Goal: Information Seeking & Learning: Learn about a topic

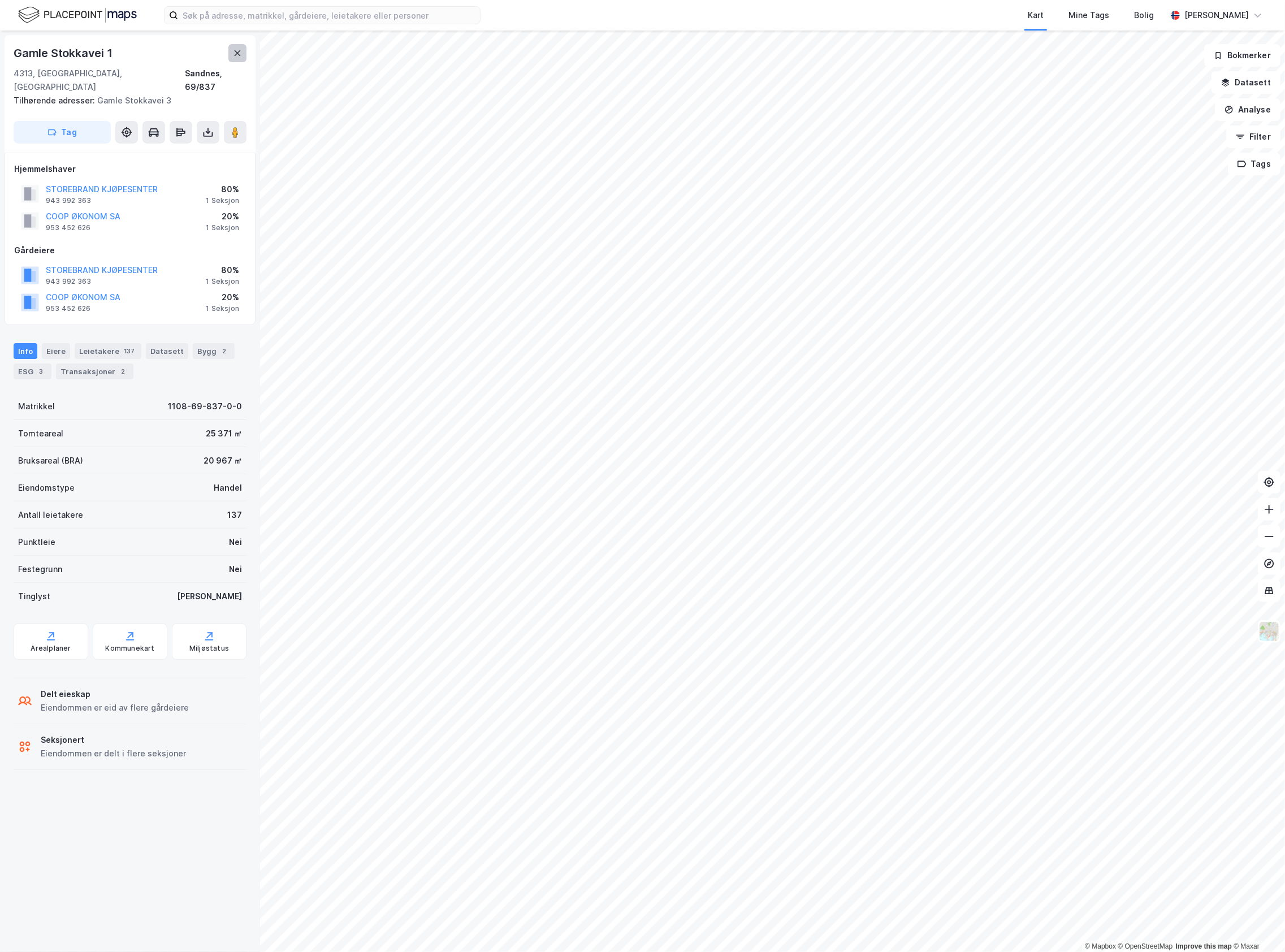
click at [237, 55] on icon at bounding box center [237, 53] width 9 height 9
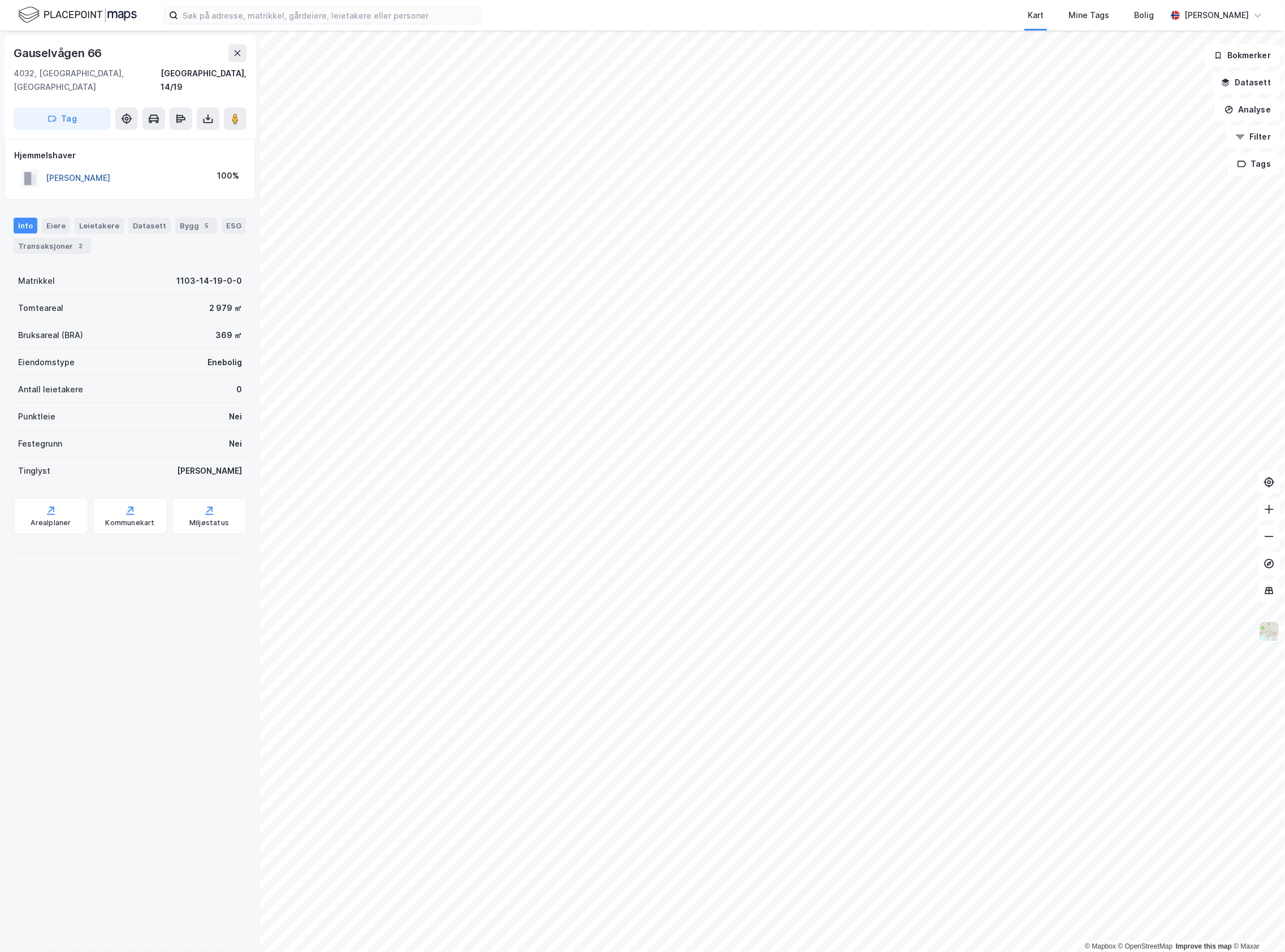
click at [0, 0] on button "[PERSON_NAME]" at bounding box center [0, 0] width 0 height 0
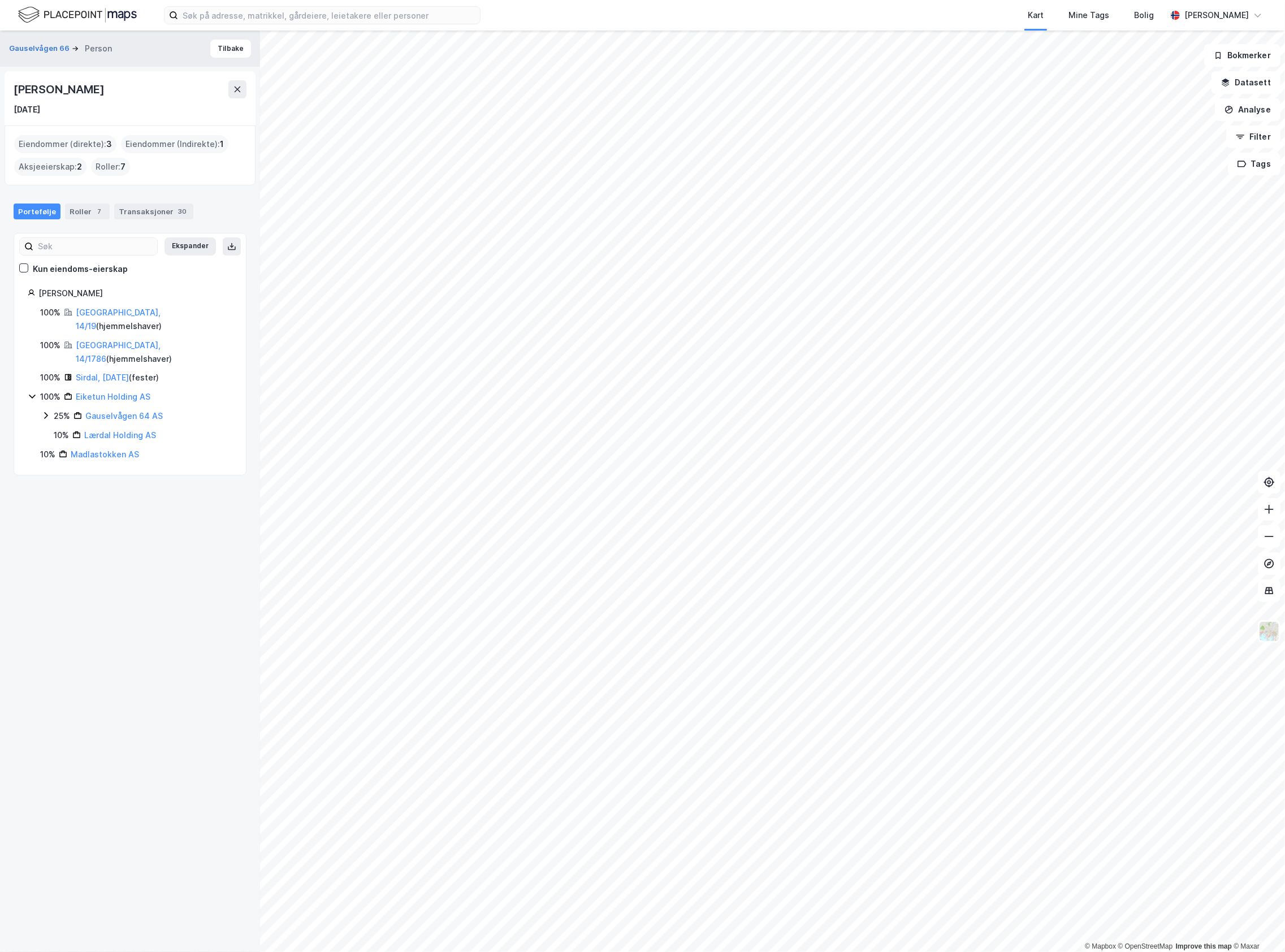
click at [247, 88] on div "[PERSON_NAME] [DATE]" at bounding box center [130, 98] width 251 height 54
click at [244, 88] on button at bounding box center [237, 89] width 18 height 18
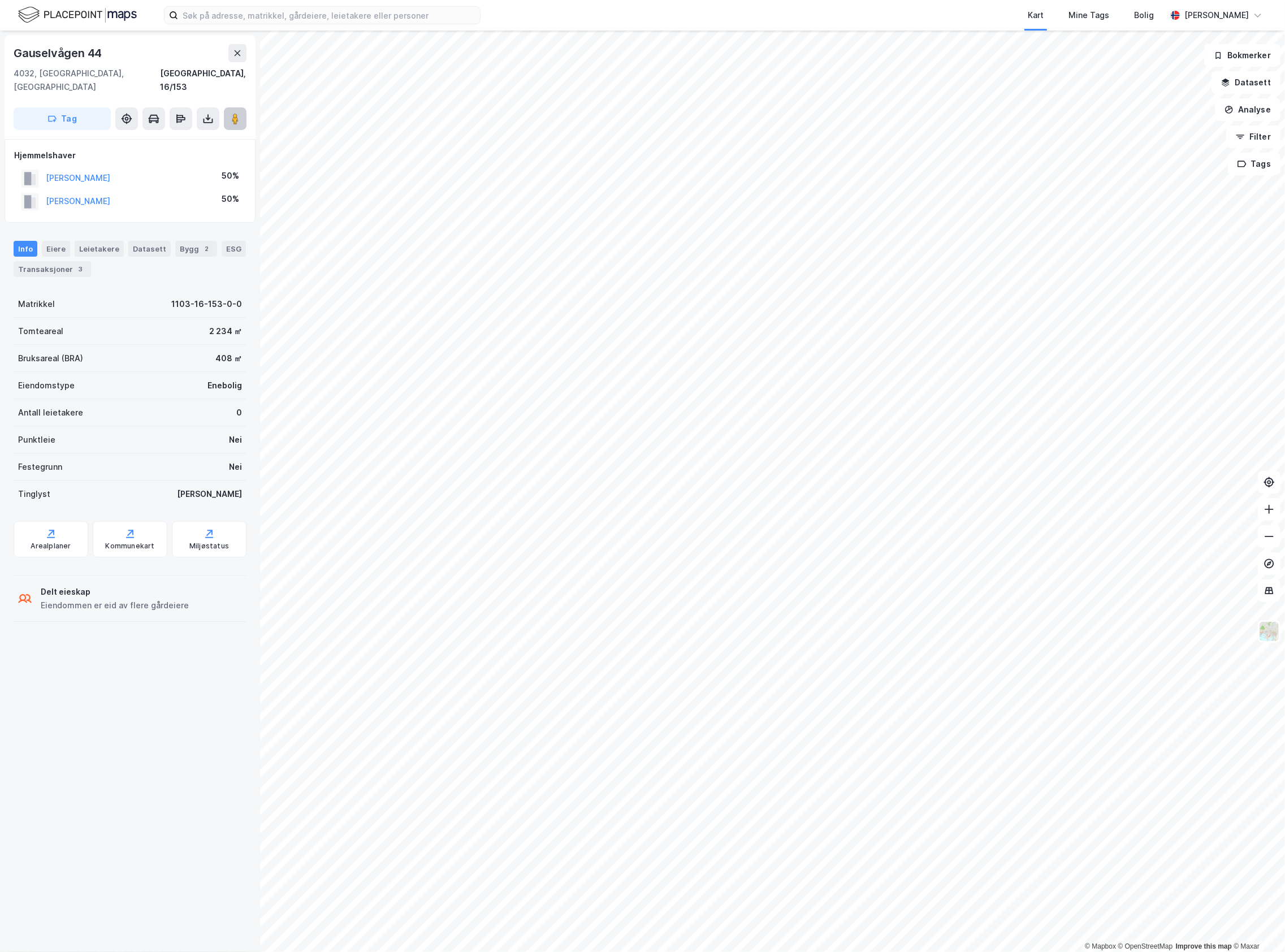
click at [244, 108] on button at bounding box center [235, 119] width 22 height 22
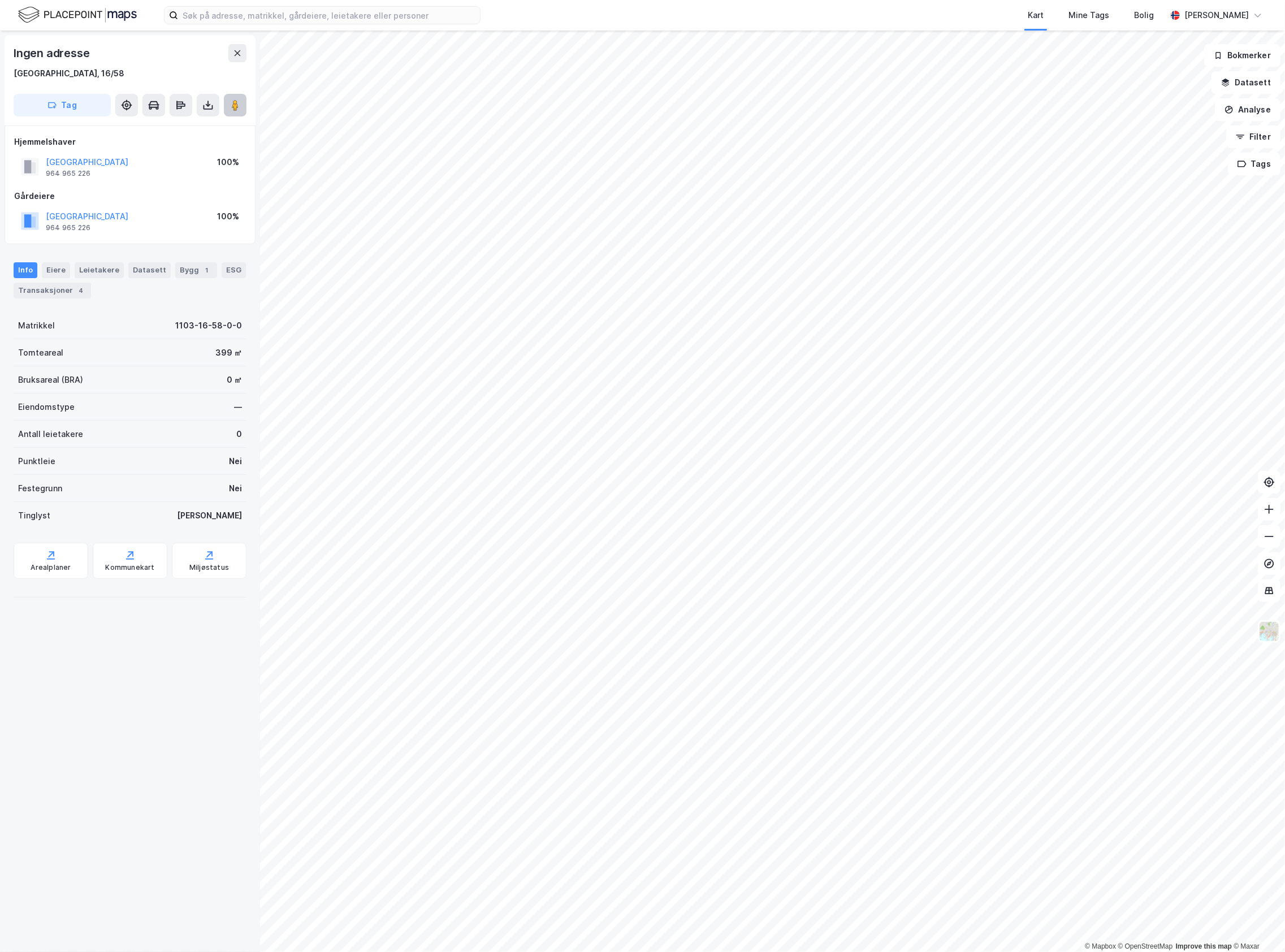
click at [235, 107] on image at bounding box center [235, 105] width 7 height 12
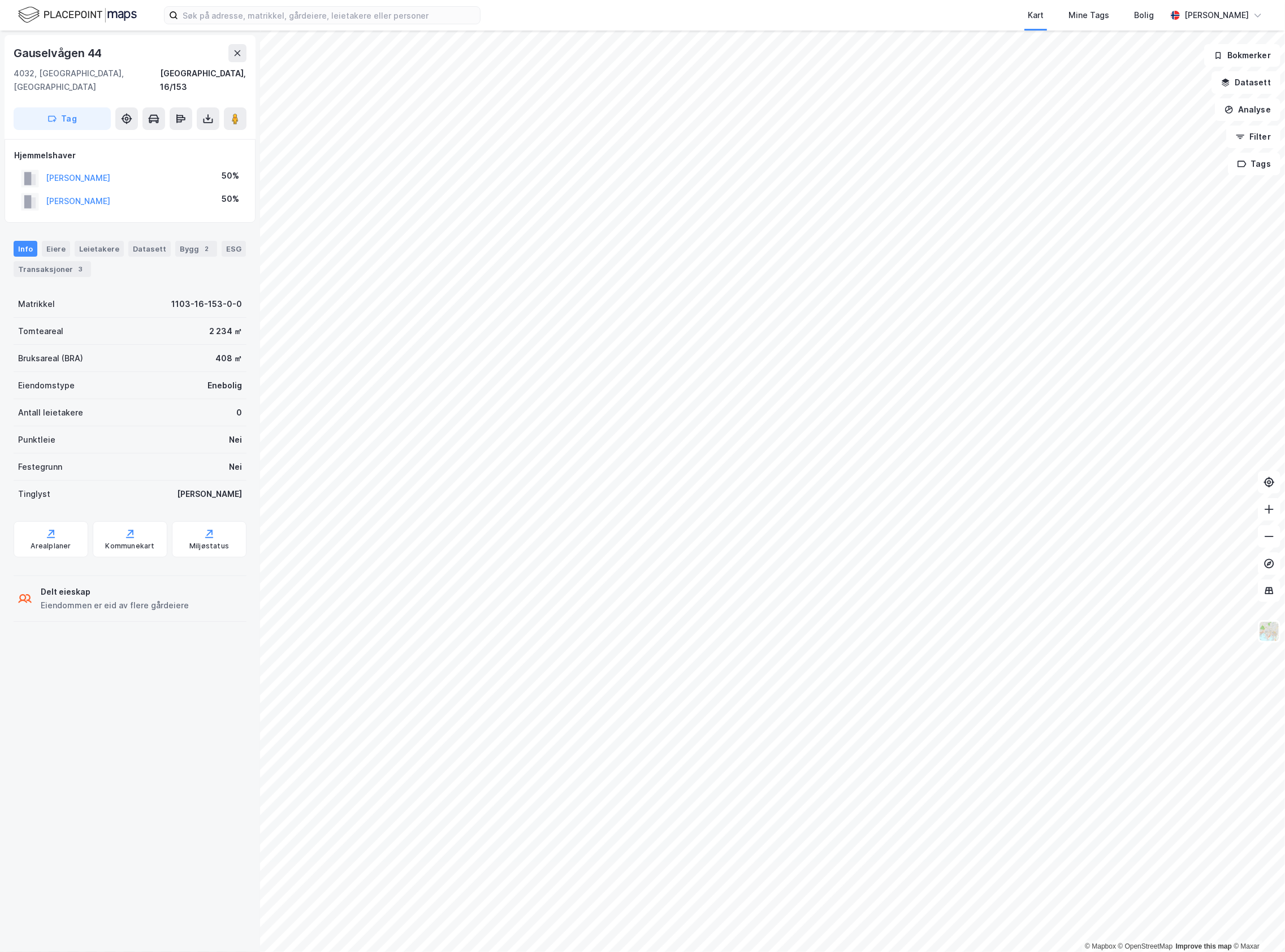
click at [110, 171] on div "[PERSON_NAME]" at bounding box center [78, 178] width 64 height 13
click at [0, 0] on button "[PERSON_NAME]" at bounding box center [0, 0] width 0 height 0
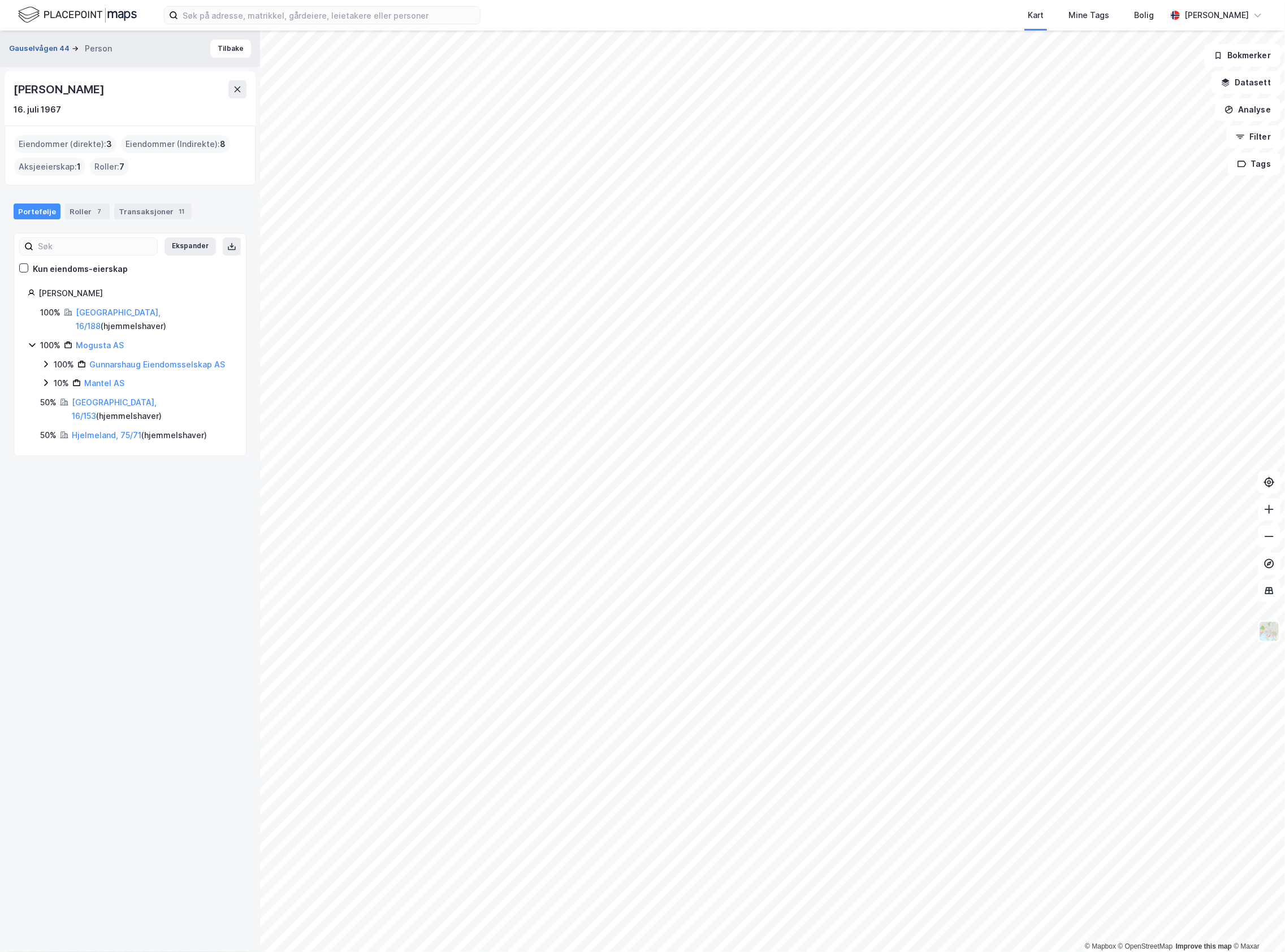
click at [49, 47] on button "Gauselvågen 44" at bounding box center [40, 48] width 63 height 12
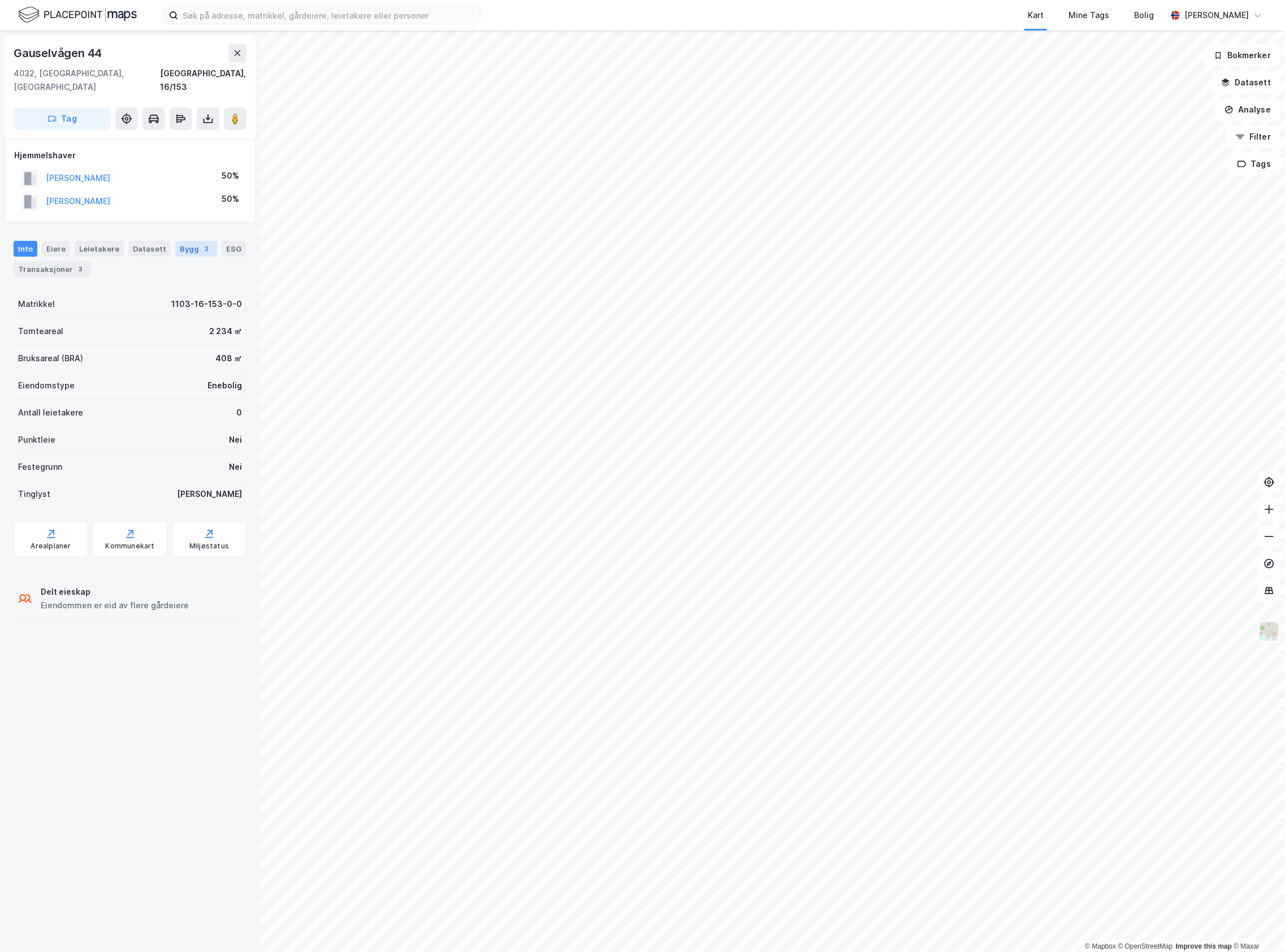
click at [202, 243] on div "2" at bounding box center [207, 249] width 12 height 12
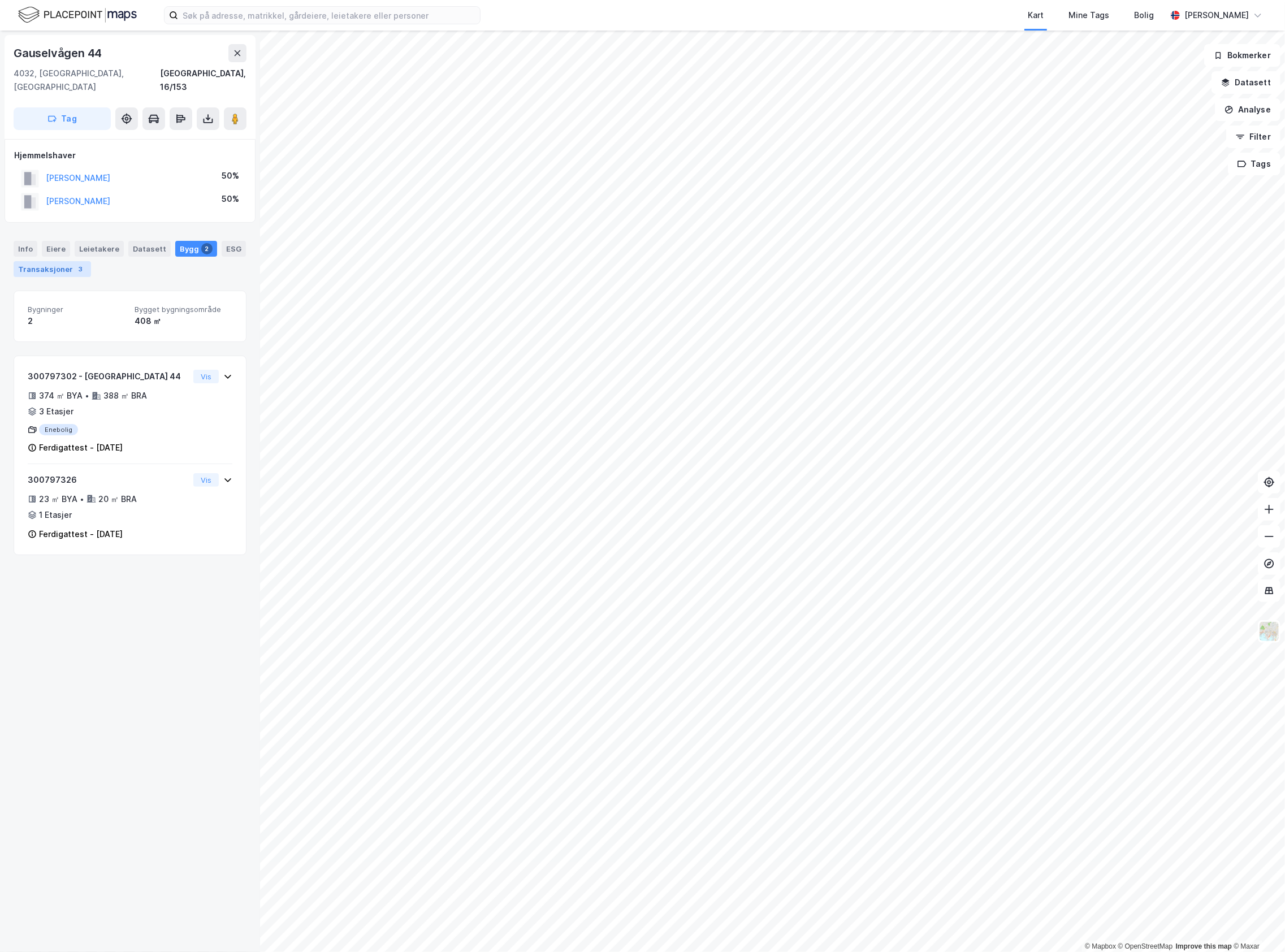
click at [78, 261] on div "Transaksjoner 3" at bounding box center [52, 269] width 78 height 16
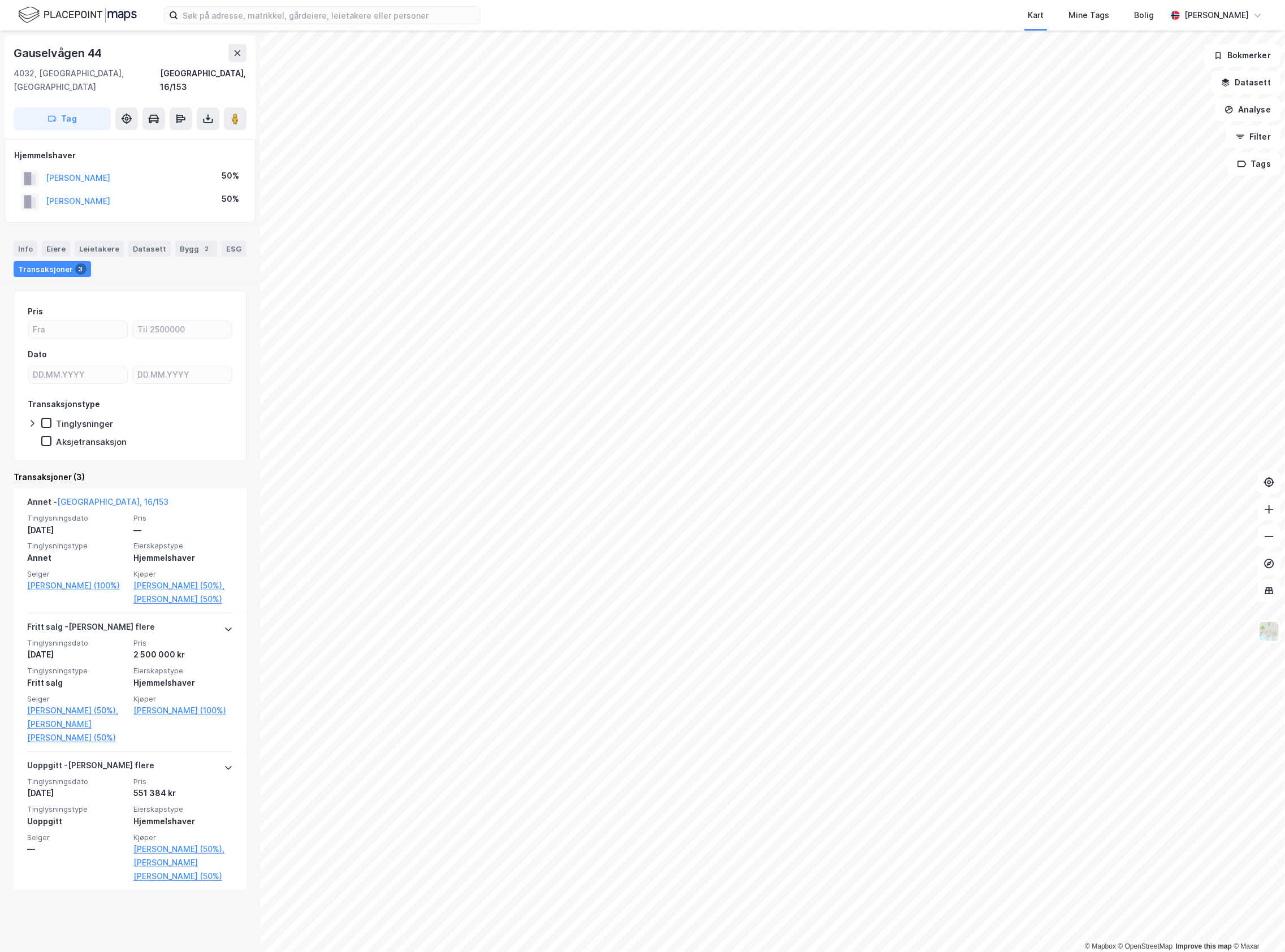
click at [268, 5] on div "Kart Mine Tags Bolig [PERSON_NAME]" at bounding box center [642, 15] width 1285 height 30
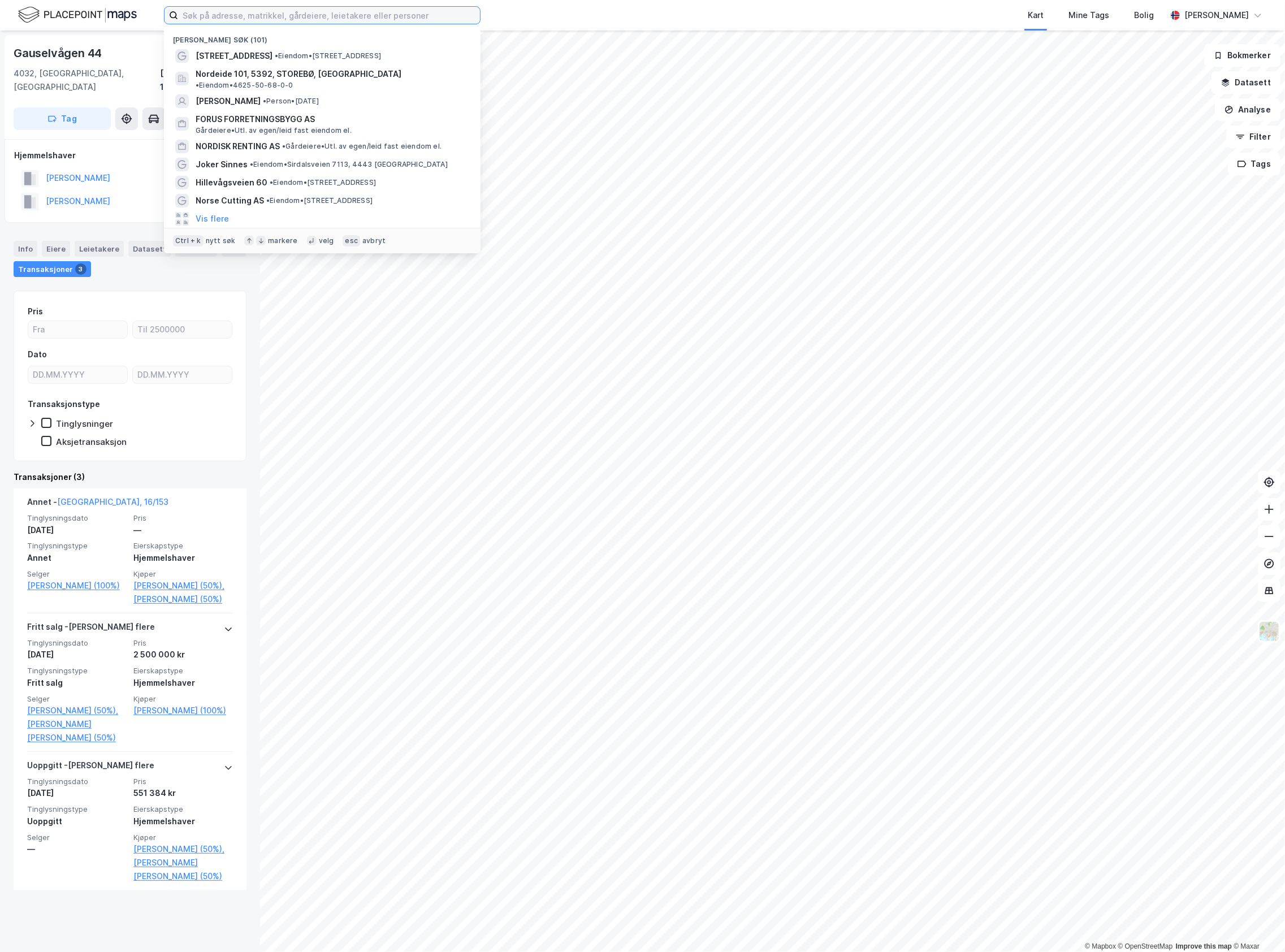
click at [268, 16] on input at bounding box center [329, 16] width 302 height 17
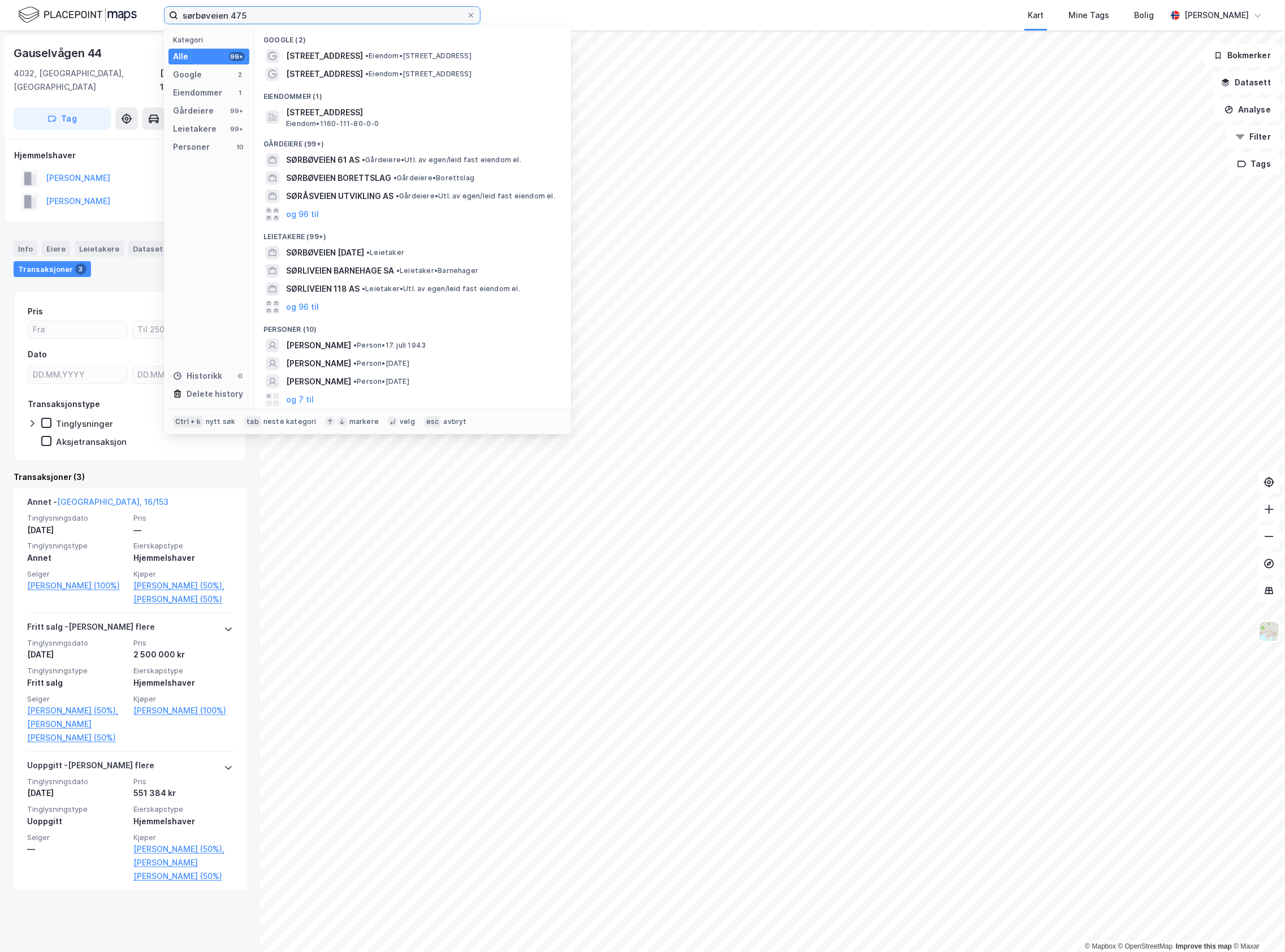
type input "sørbøveien 475"
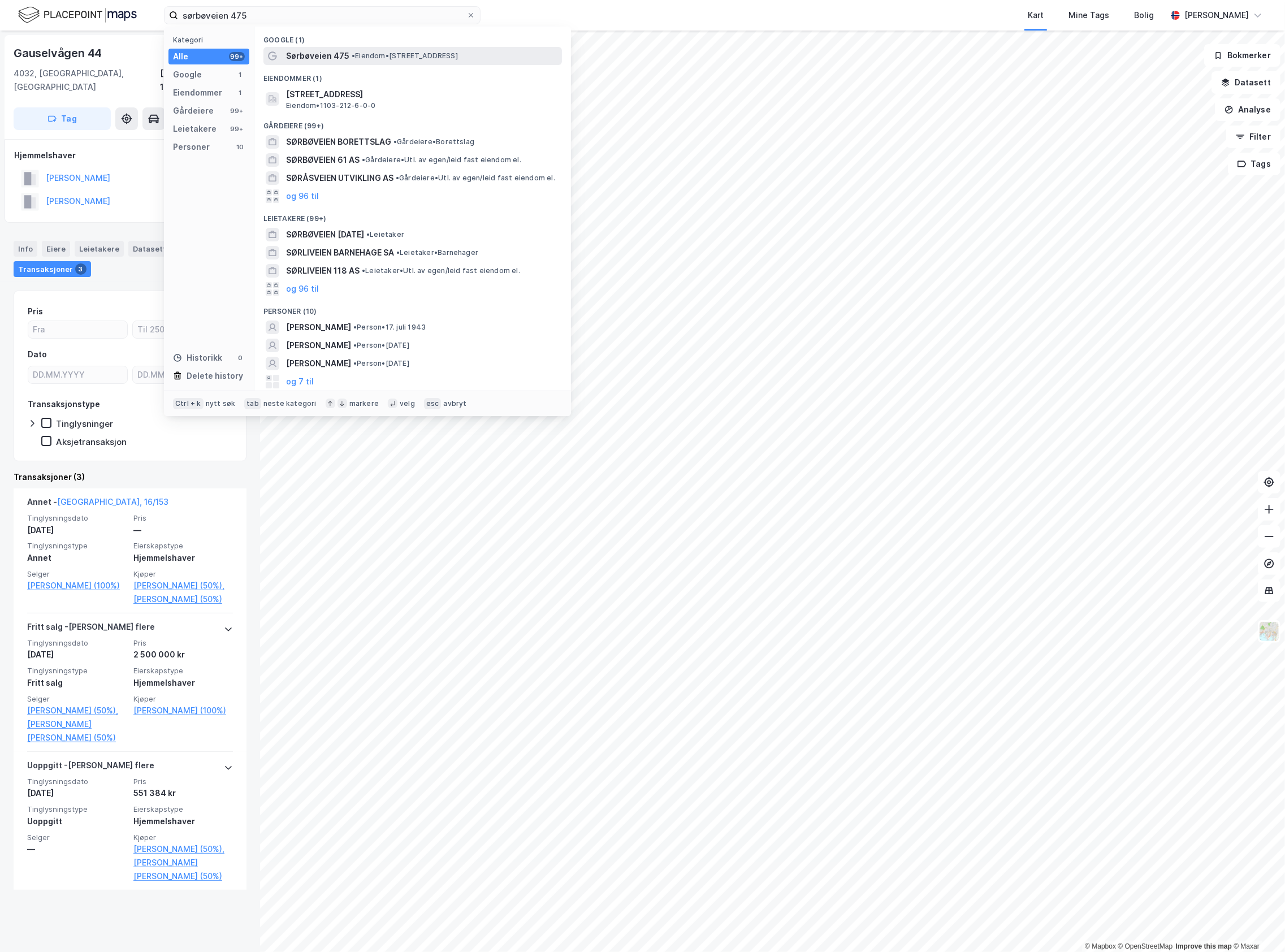
click at [378, 60] on span "• Eiendom • [STREET_ADDRESS]" at bounding box center [405, 56] width 106 height 9
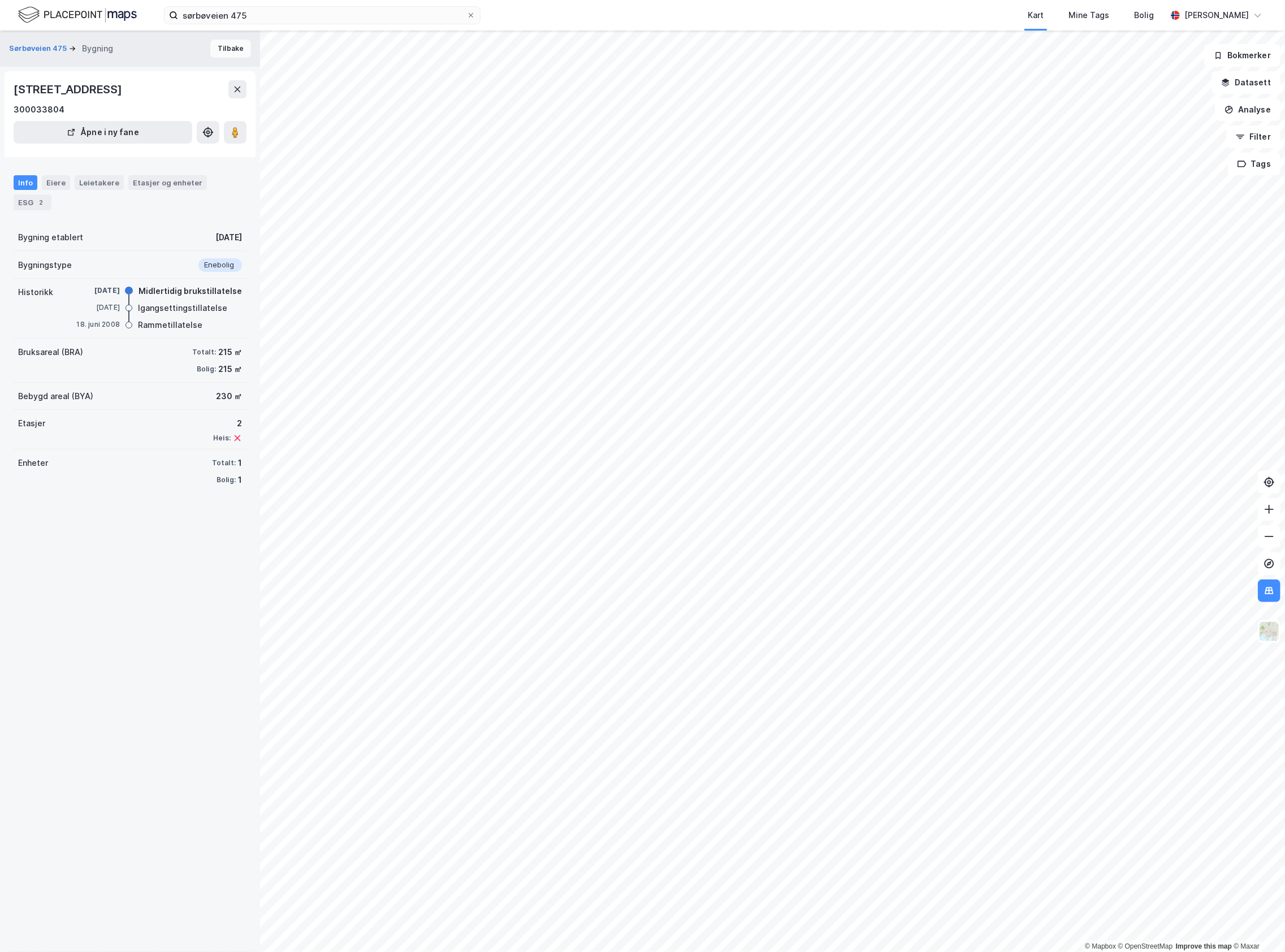
click at [211, 44] on button "Tilbake" at bounding box center [230, 48] width 40 height 18
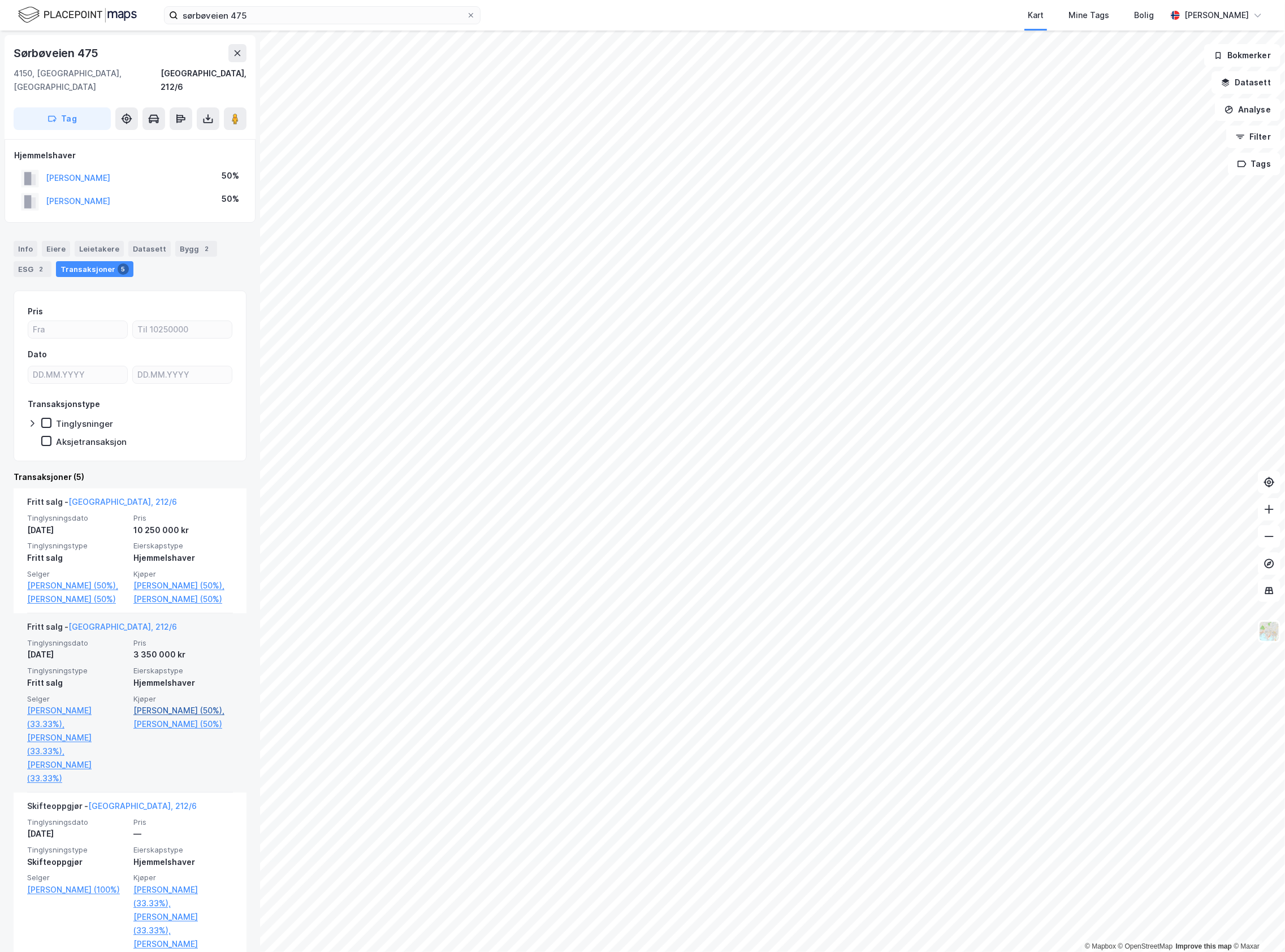
click at [163, 717] on link "[PERSON_NAME] (50%)," at bounding box center [183, 710] width 99 height 13
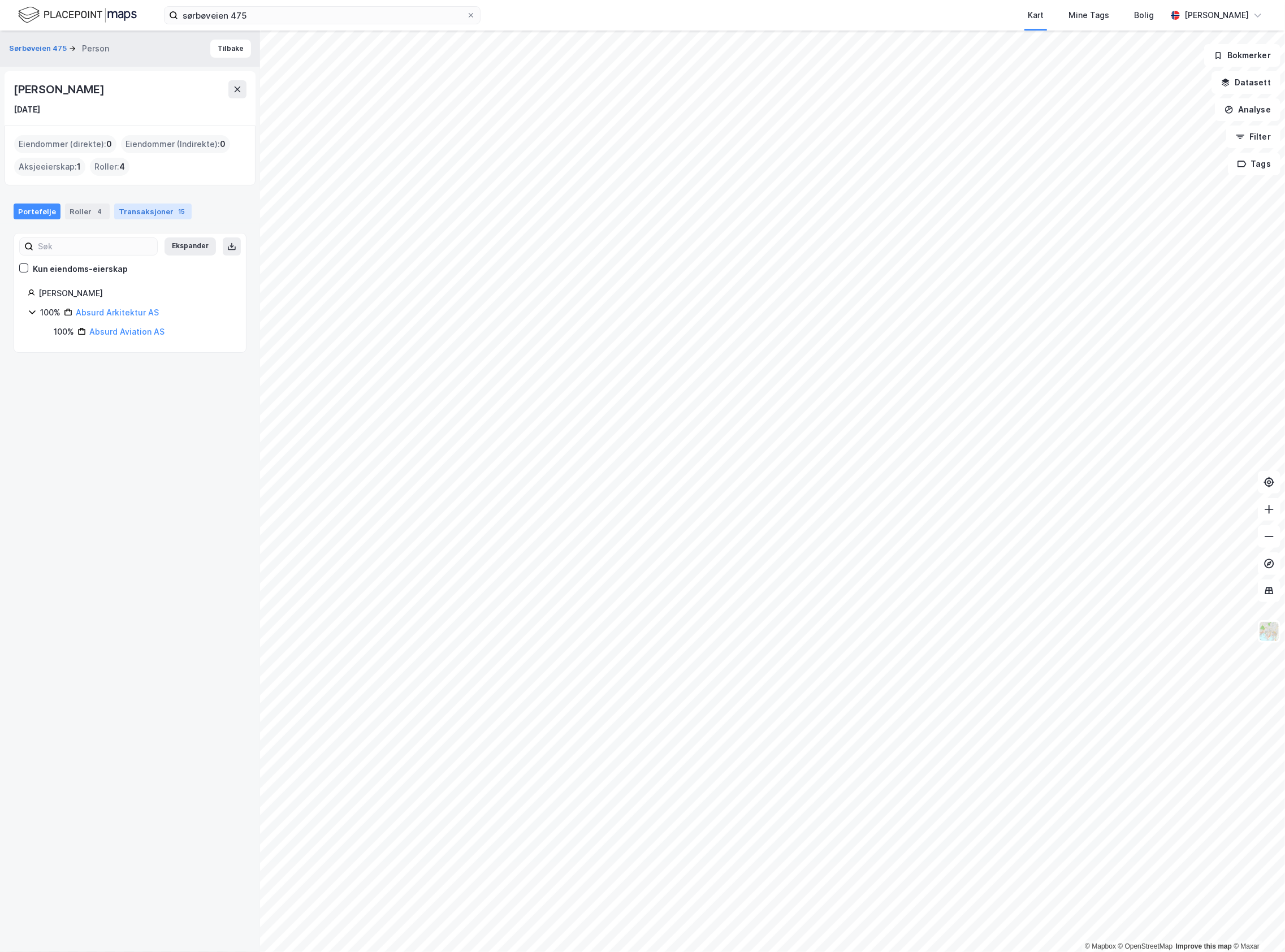
click at [162, 212] on div "Transaksjoner 15" at bounding box center [153, 211] width 78 height 16
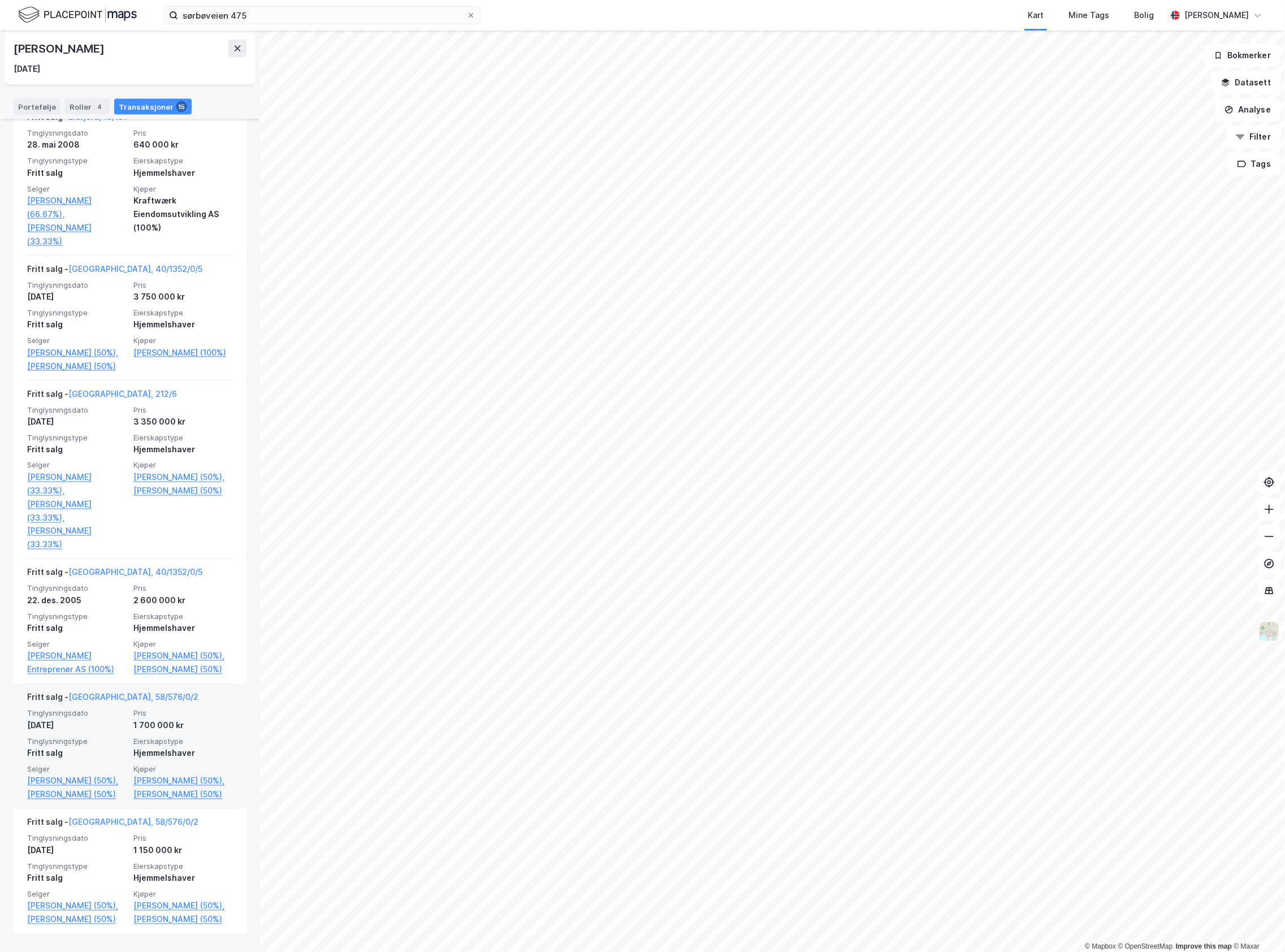
scroll to position [1524, 0]
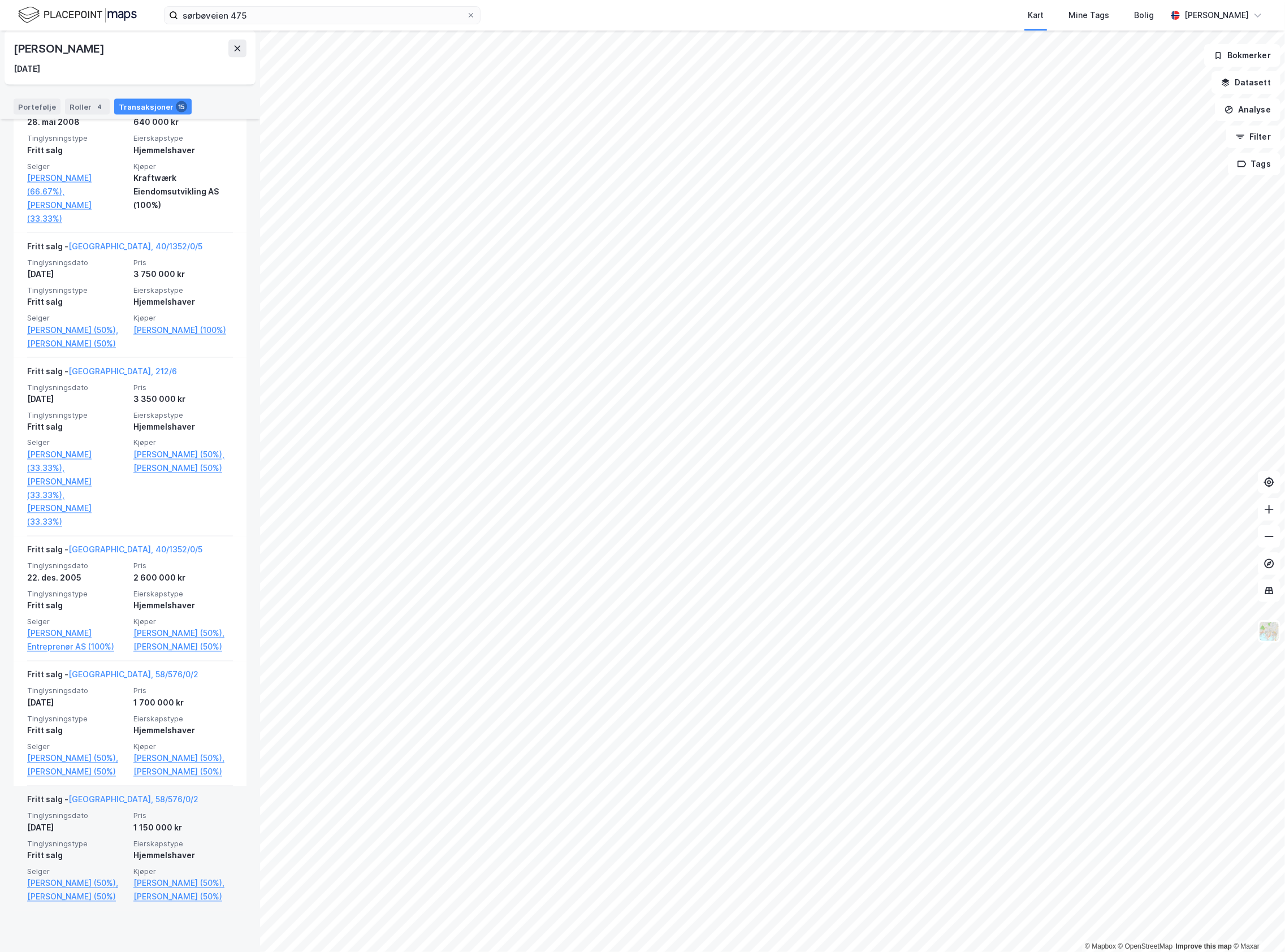
click at [220, 835] on div "1 150 000 kr" at bounding box center [183, 827] width 99 height 13
drag, startPoint x: 22, startPoint y: 930, endPoint x: 85, endPoint y: 928, distance: 63.0
click at [85, 911] on div "Fritt salg - [GEOGRAPHIC_DATA], 58/576/0/2 Tinglysningsdato [DATE] Pris 1 150 0…" at bounding box center [130, 848] width 233 height 124
copy link "[PERSON_NAME]"
click at [203, 835] on div "1 150 000 kr" at bounding box center [183, 827] width 99 height 13
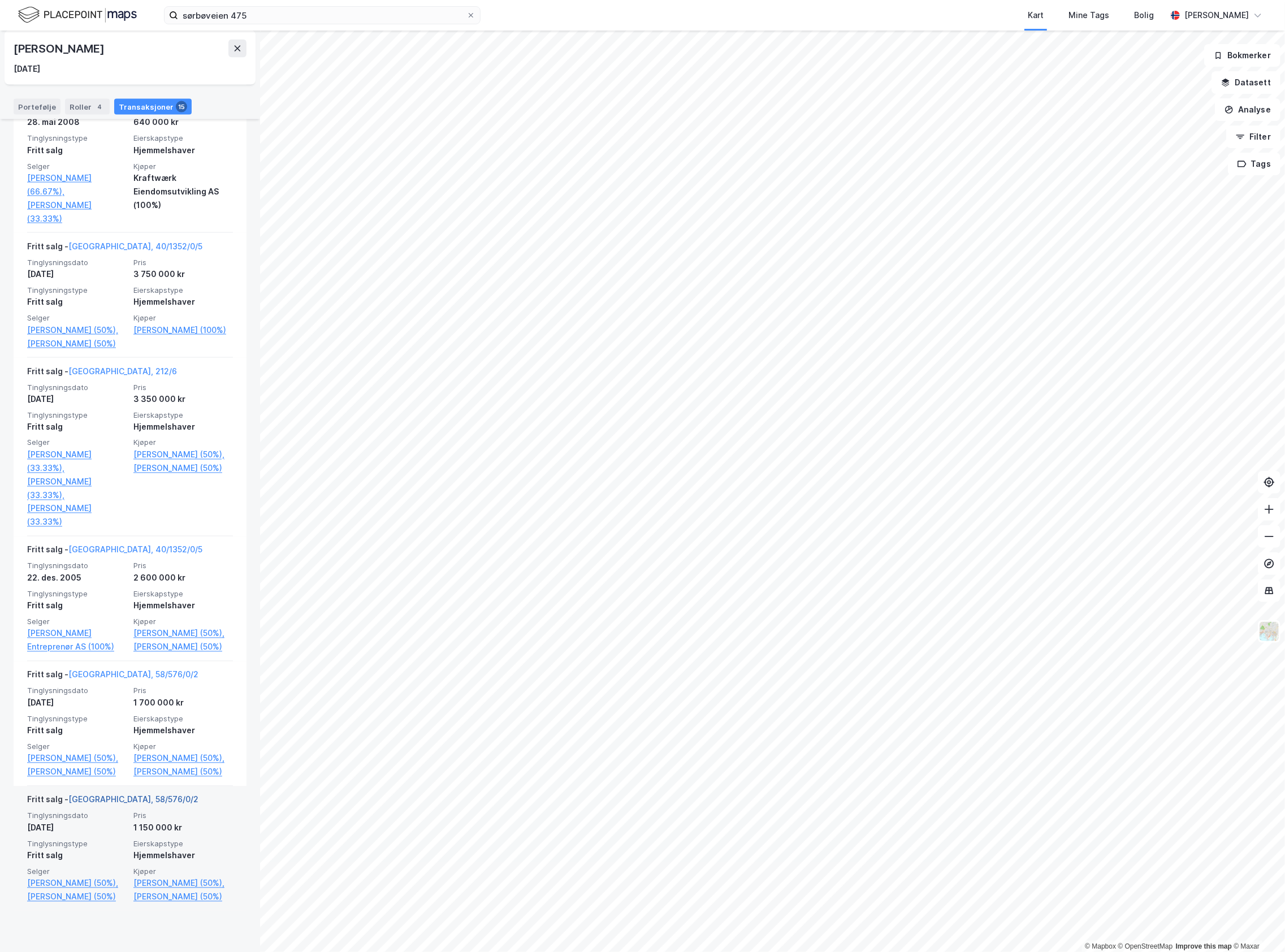
click at [131, 805] on link "[GEOGRAPHIC_DATA], 58/576/0/2" at bounding box center [133, 799] width 130 height 9
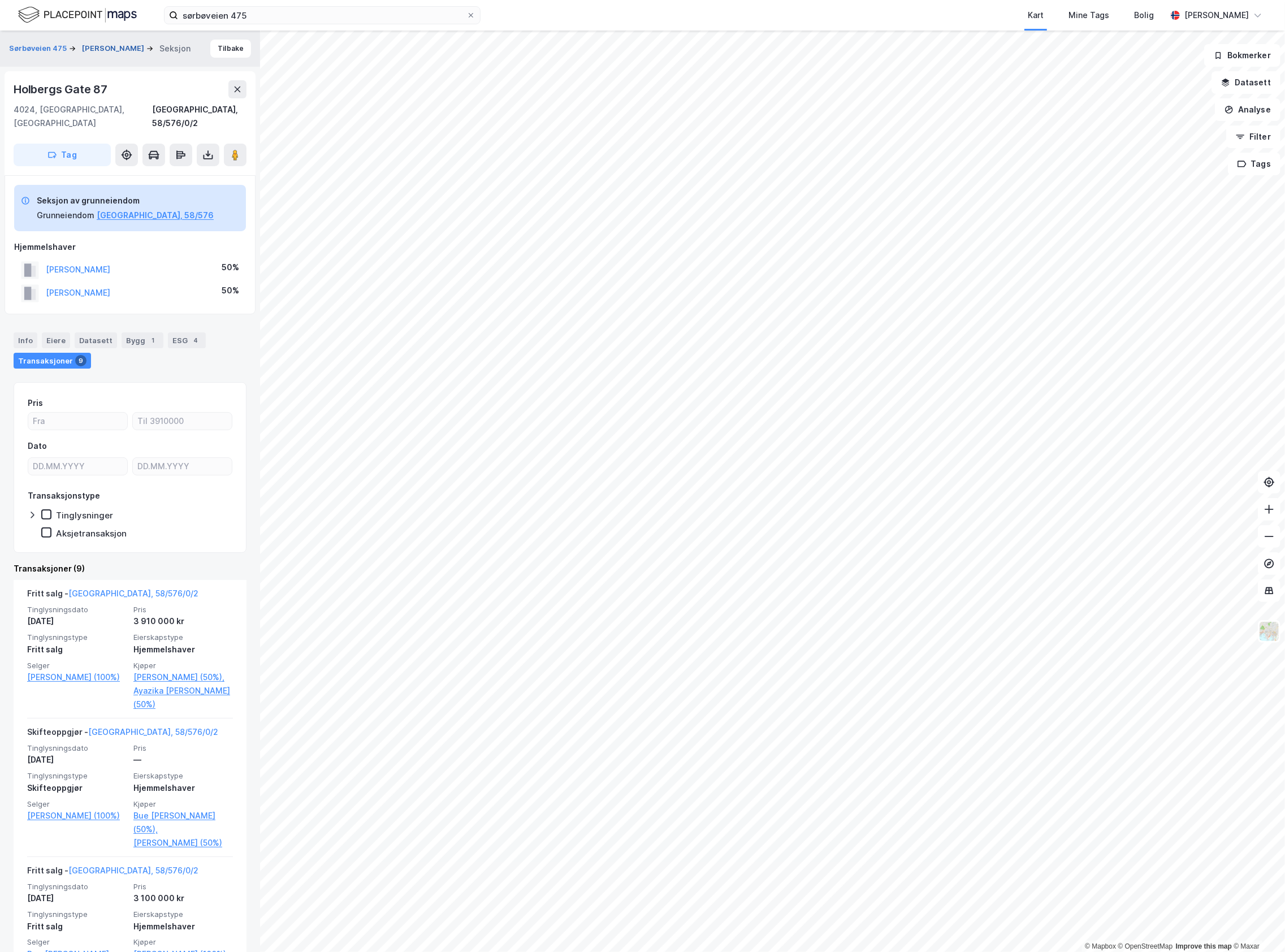
click at [123, 43] on button "[PERSON_NAME]" at bounding box center [114, 48] width 64 height 12
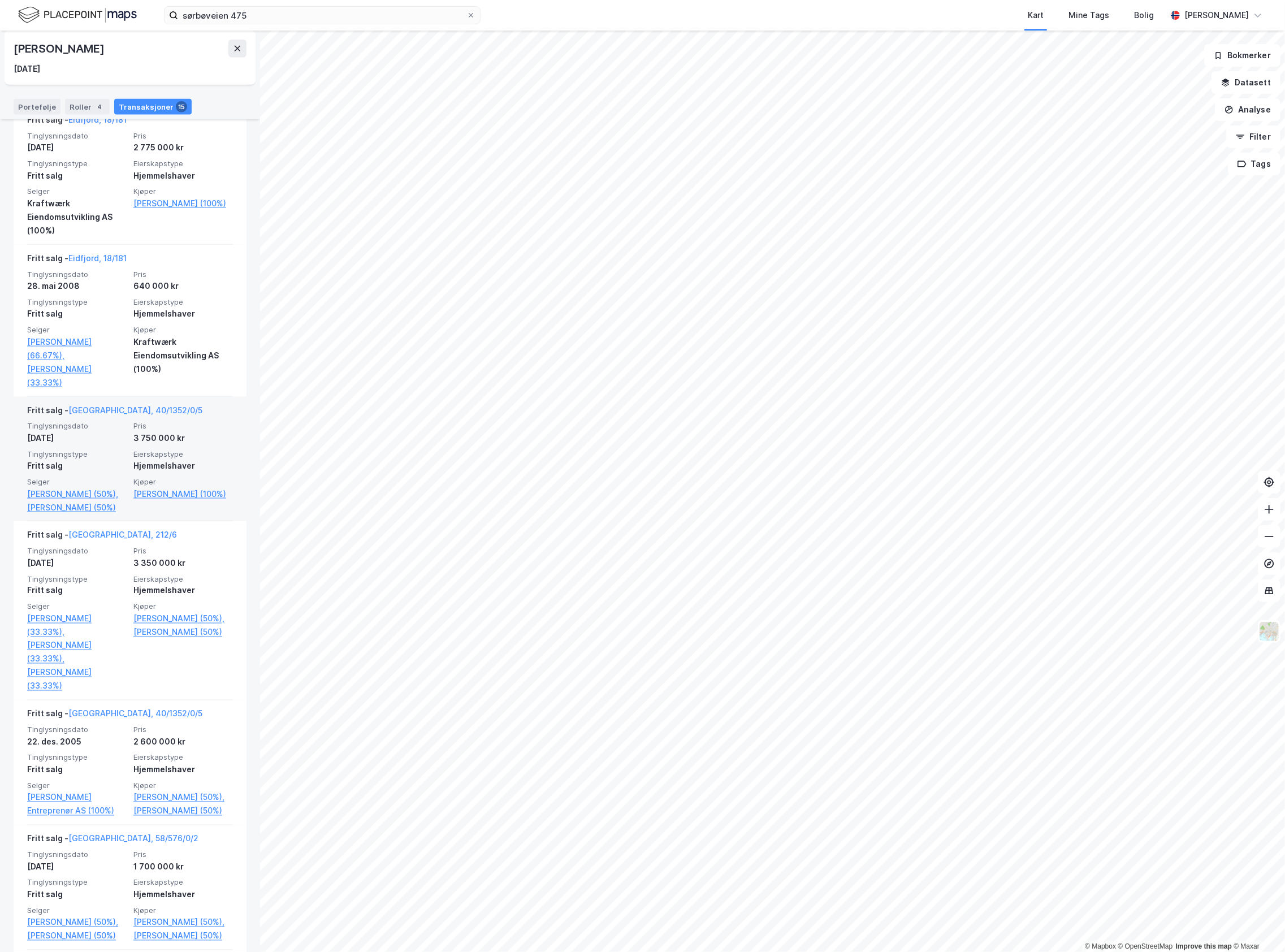
scroll to position [1299, 0]
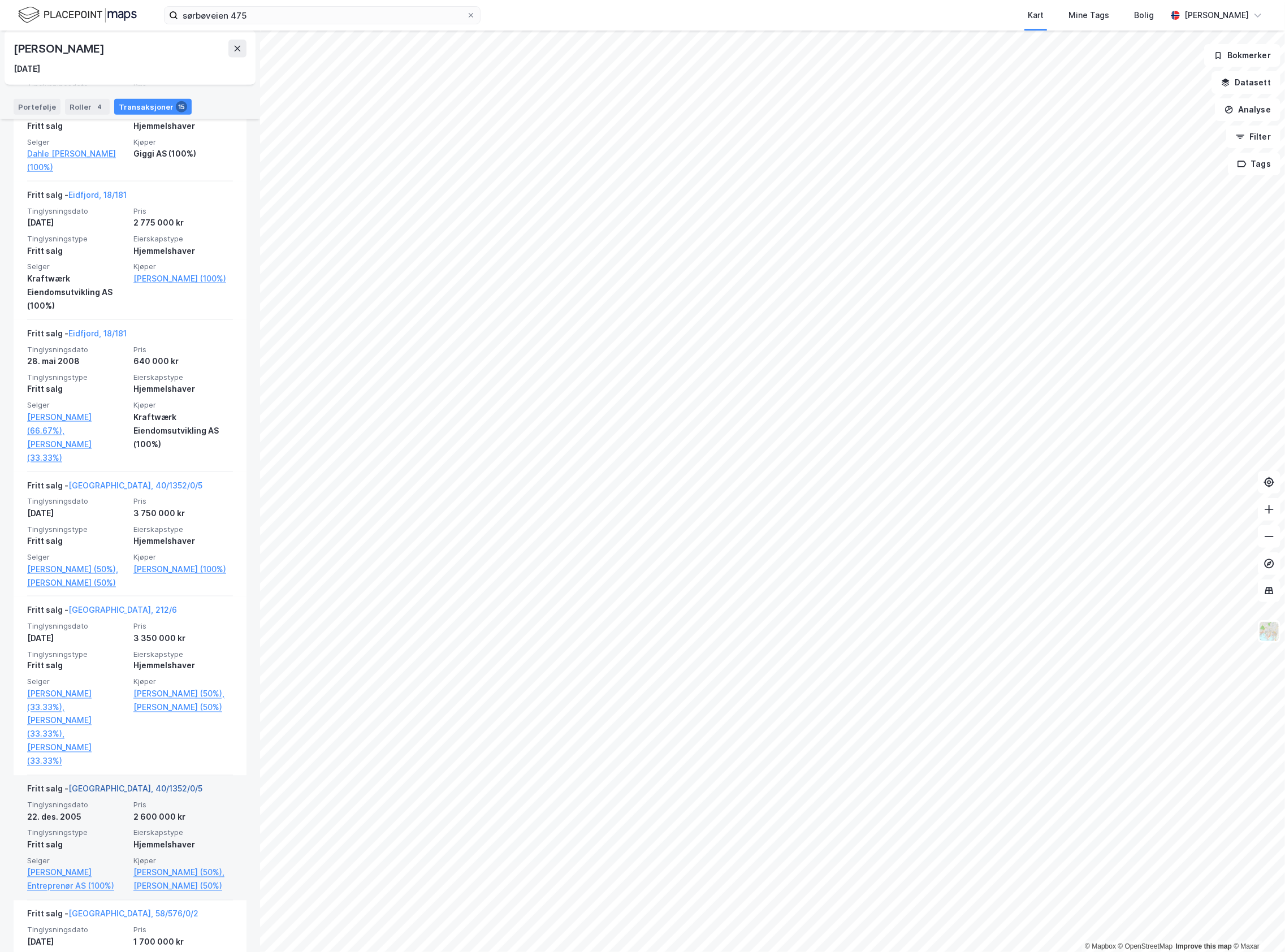
click at [138, 784] on link "[GEOGRAPHIC_DATA], 40/1352/0/5" at bounding box center [135, 788] width 134 height 9
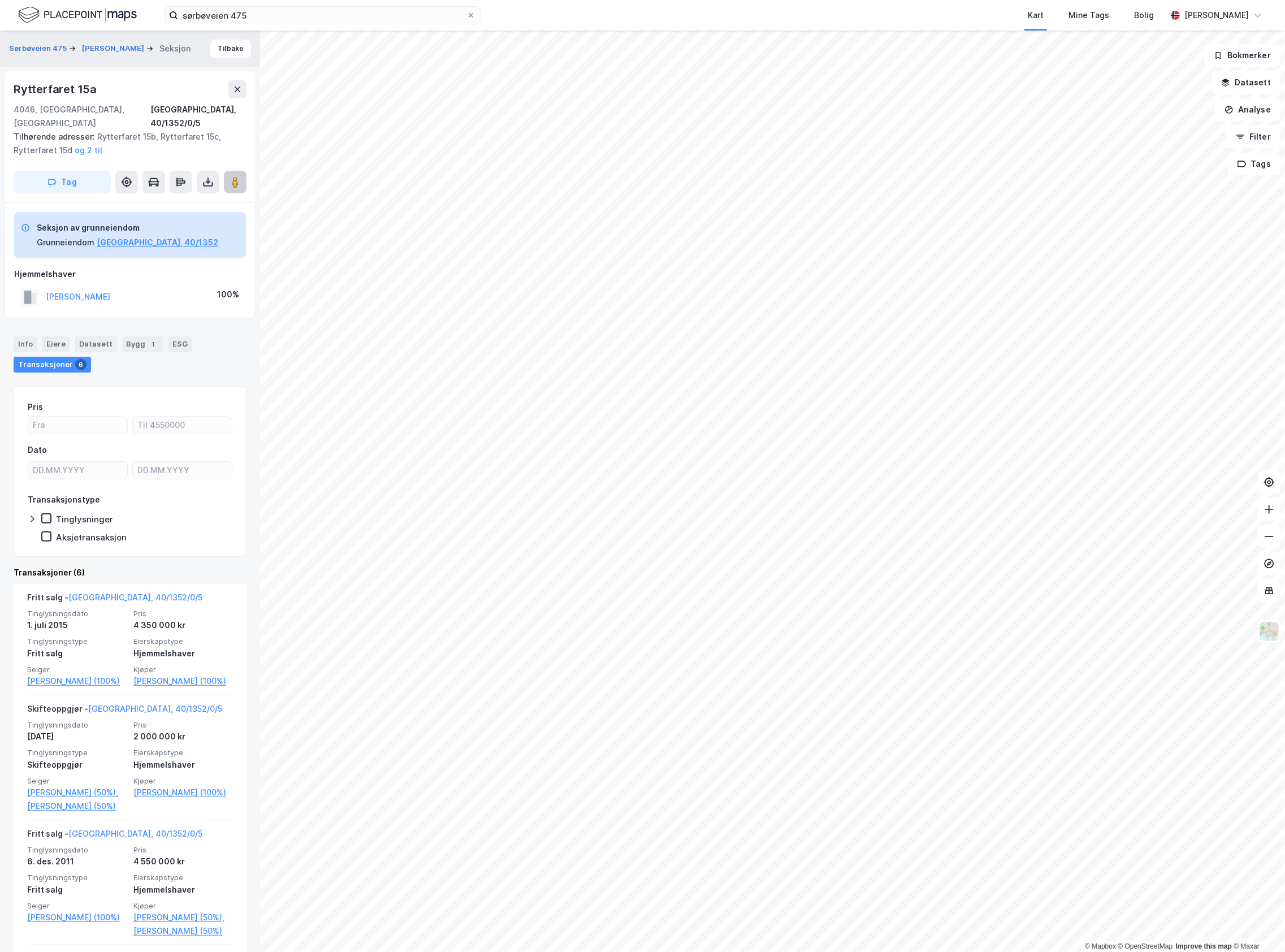
click at [231, 176] on icon at bounding box center [235, 181] width 12 height 12
click at [238, 176] on image at bounding box center [235, 181] width 7 height 12
click at [239, 171] on button at bounding box center [235, 181] width 22 height 22
click at [241, 171] on button at bounding box center [235, 181] width 22 height 22
click at [238, 176] on image at bounding box center [235, 181] width 7 height 12
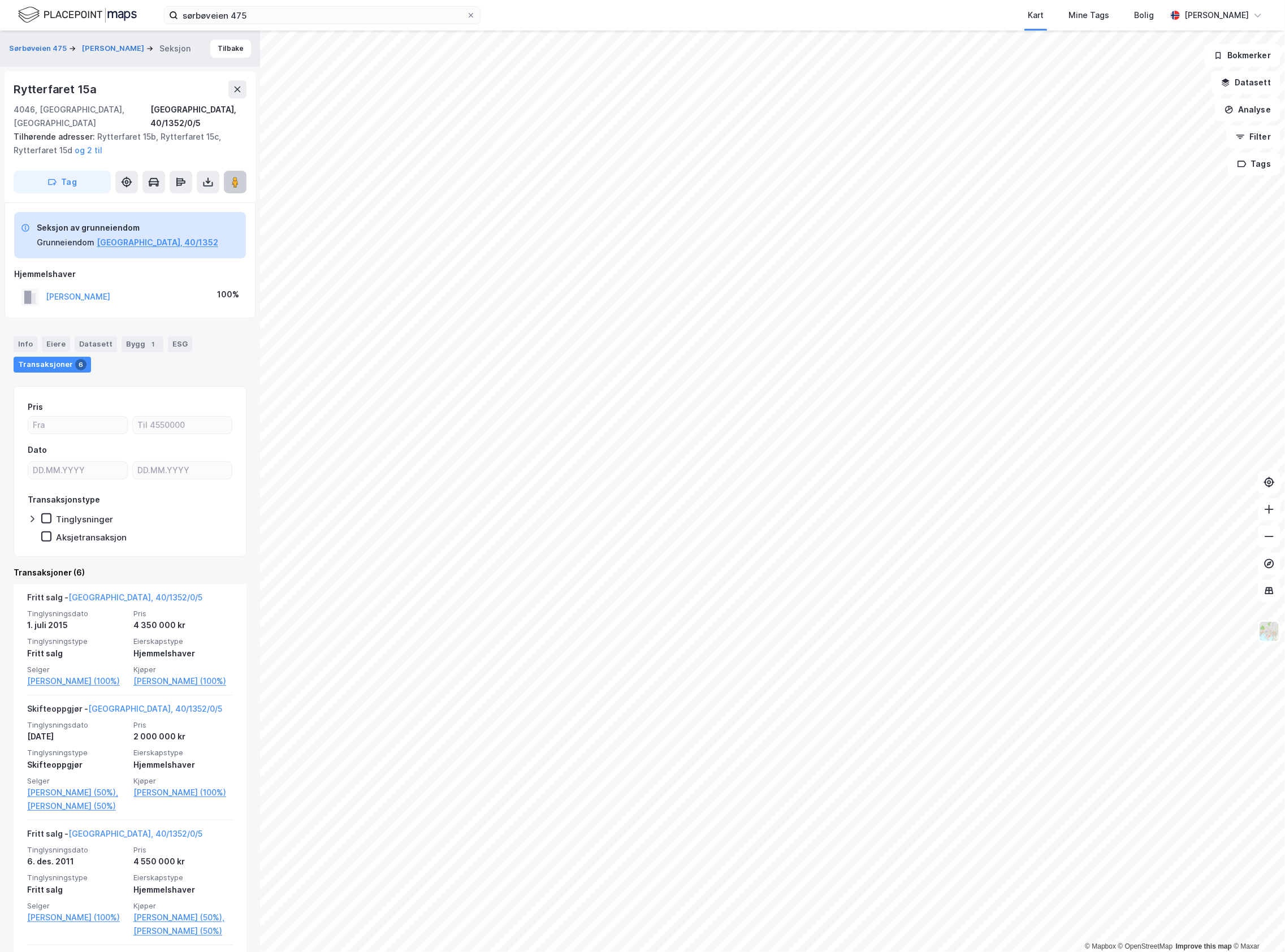
click at [238, 176] on image at bounding box center [235, 181] width 7 height 12
click at [232, 174] on button at bounding box center [235, 181] width 22 height 22
click at [215, 42] on button "Tilbake" at bounding box center [230, 48] width 40 height 18
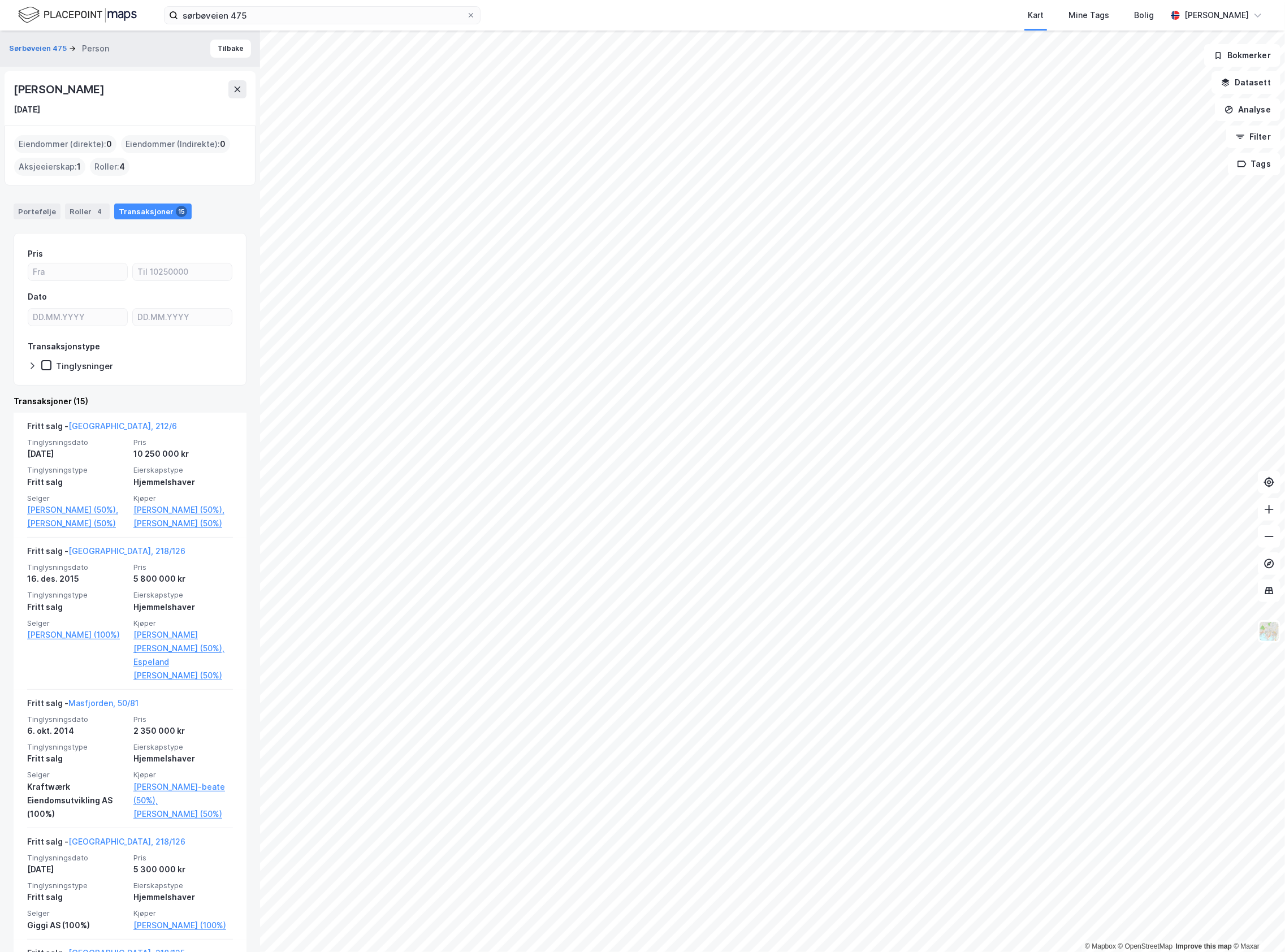
click at [219, 39] on div "Sørbøveien 475 Person Tilbake" at bounding box center [130, 48] width 260 height 36
click at [225, 52] on button "Tilbake" at bounding box center [230, 48] width 40 height 18
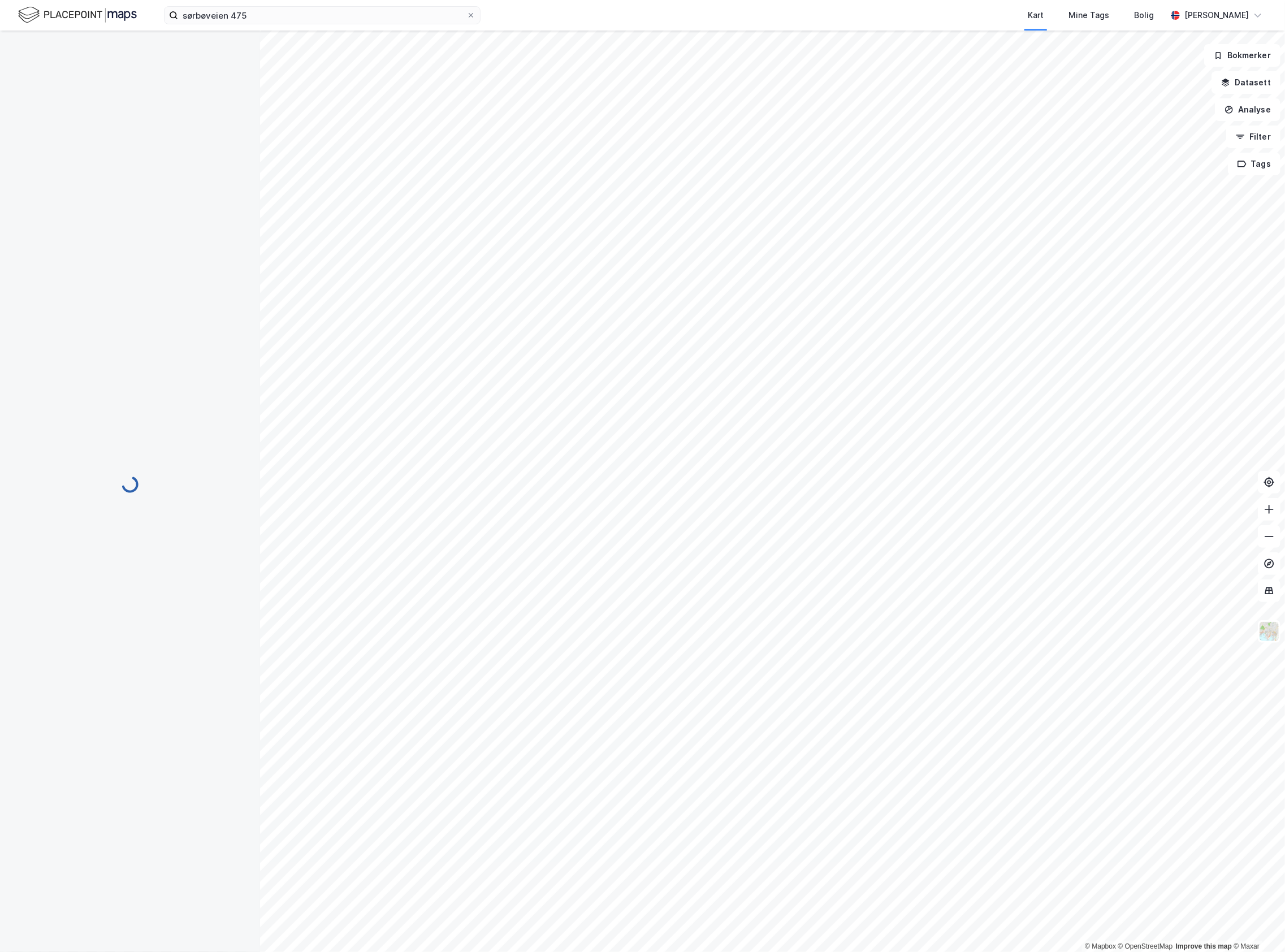
click at [108, 7] on img at bounding box center [77, 16] width 119 height 20
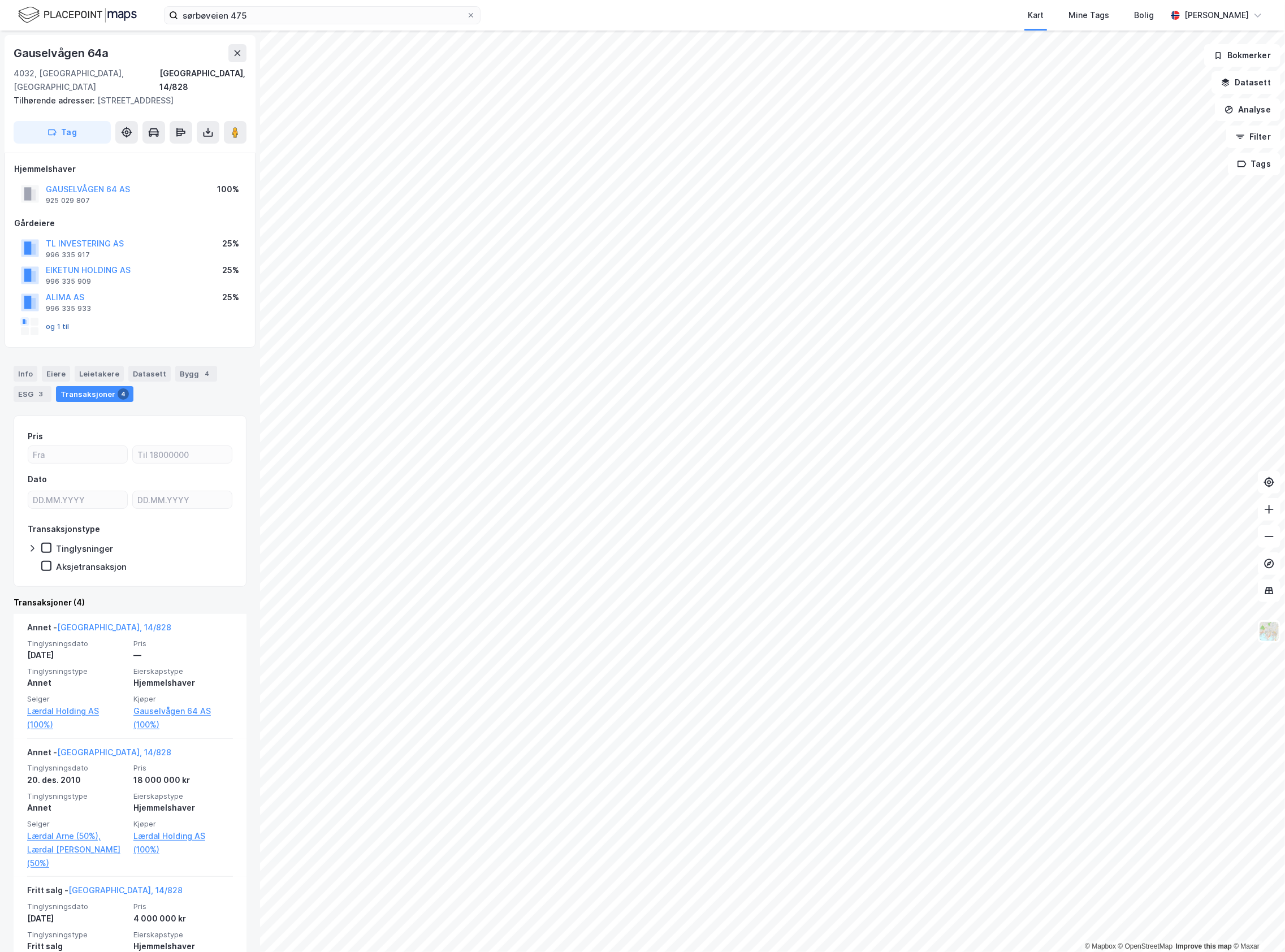
click at [0, 0] on button "og 1 til" at bounding box center [0, 0] width 0 height 0
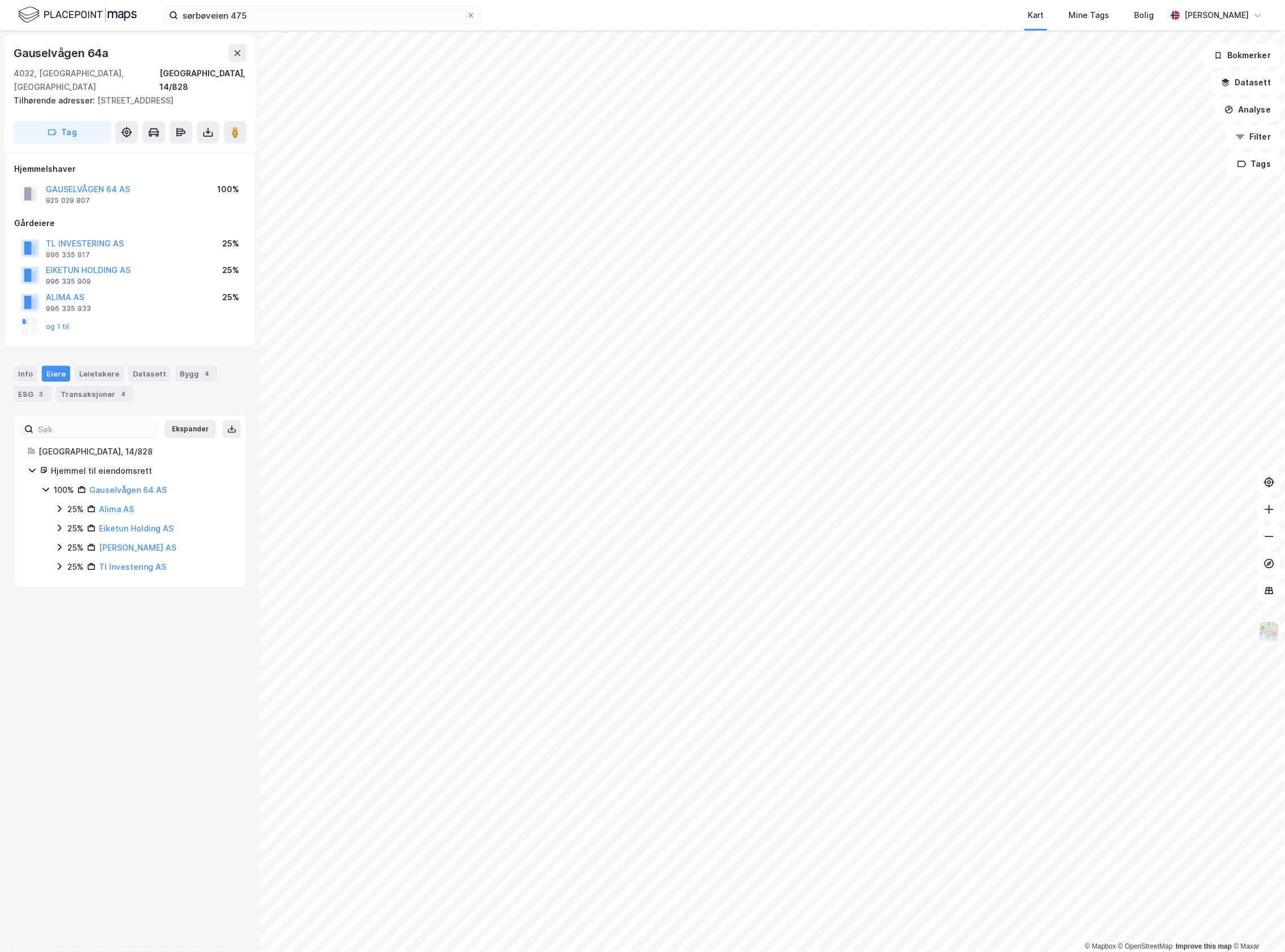
click at [66, 502] on div "25% Alima AS" at bounding box center [143, 509] width 178 height 13
click at [67, 541] on div "25%" at bounding box center [75, 547] width 16 height 13
click at [64, 579] on div "25% Katima AS" at bounding box center [143, 585] width 178 height 13
click at [66, 618] on div "25% Tl Investering AS" at bounding box center [143, 624] width 178 height 13
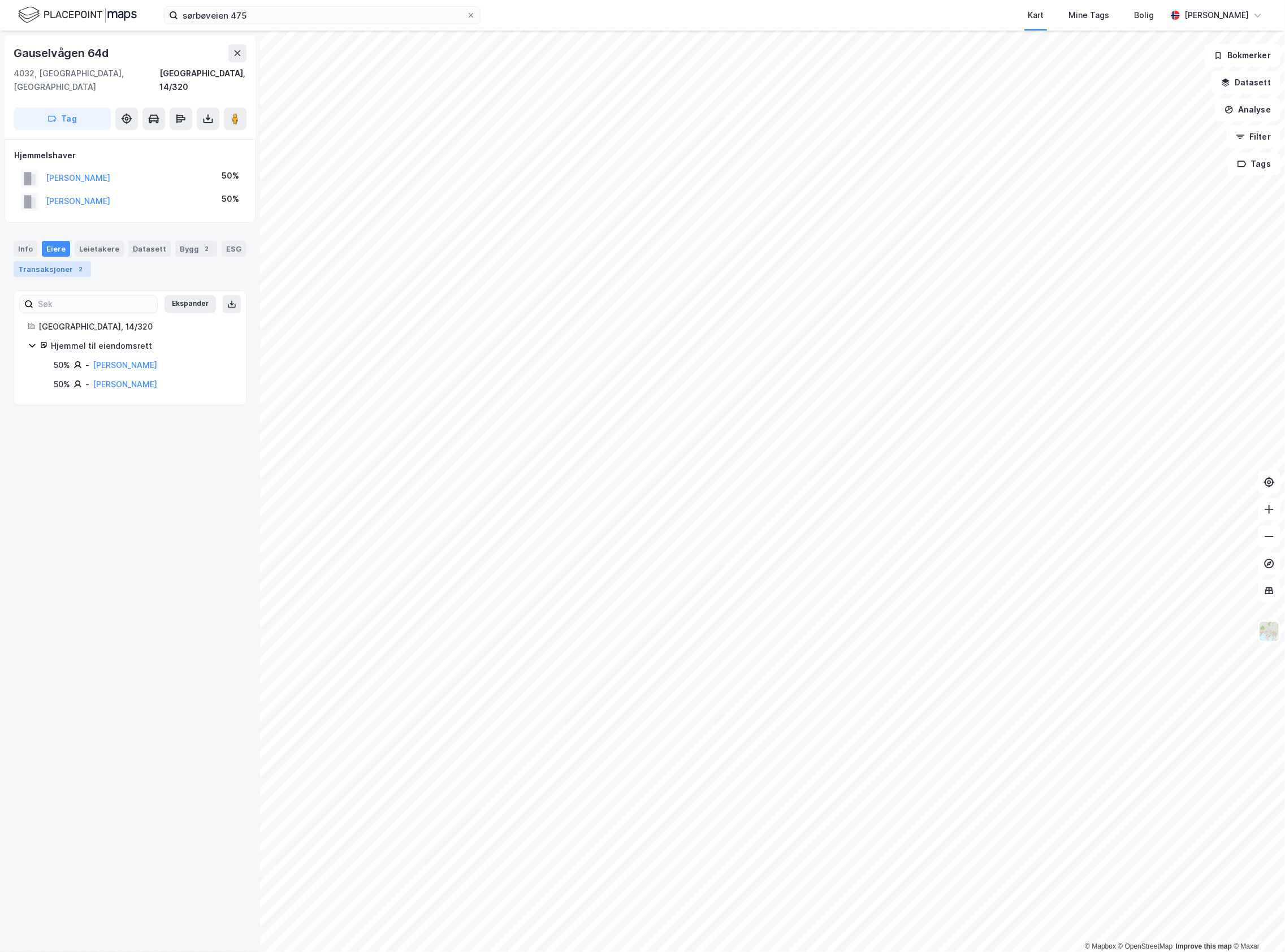
click at [87, 264] on div "2" at bounding box center [81, 269] width 12 height 12
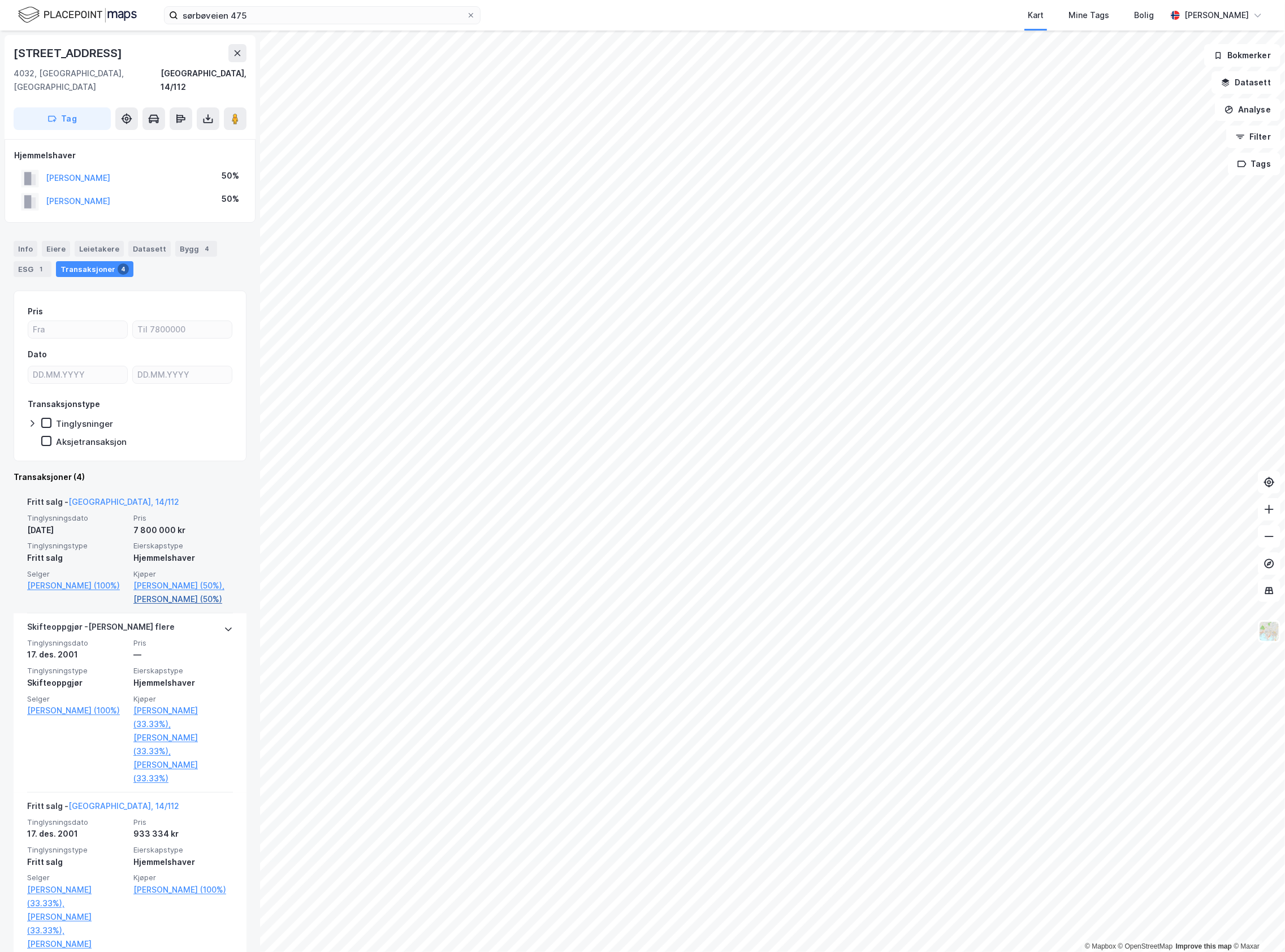
click at [195, 600] on link "[PERSON_NAME] (50%)" at bounding box center [183, 598] width 99 height 13
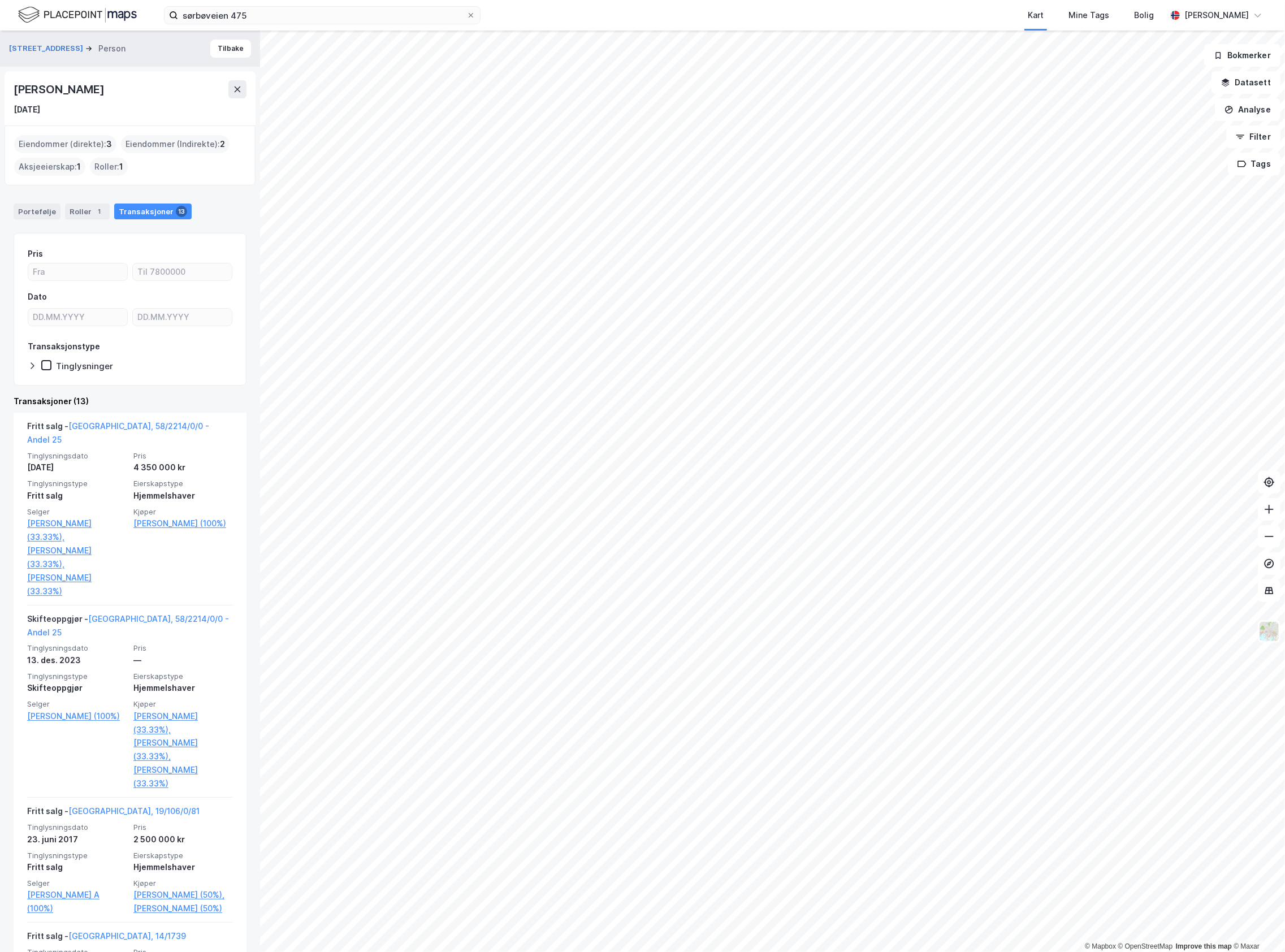
drag, startPoint x: 76, startPoint y: 112, endPoint x: 10, endPoint y: 120, distance: 66.5
click at [10, 120] on div "[PERSON_NAME] [DATE]" at bounding box center [130, 98] width 251 height 54
click at [210, 40] on button "Tilbake" at bounding box center [230, 48] width 40 height 18
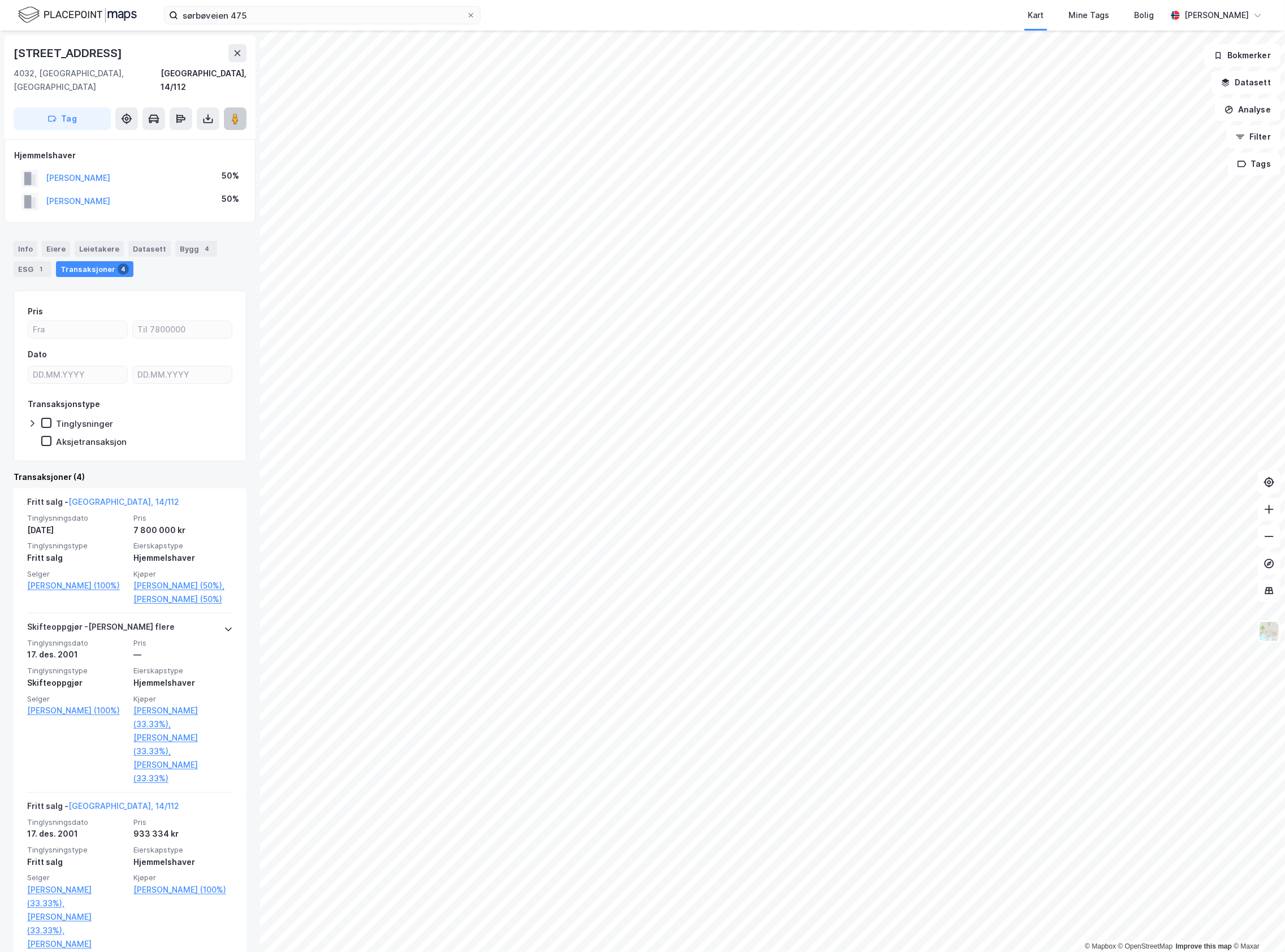
click at [226, 109] on button at bounding box center [235, 119] width 22 height 22
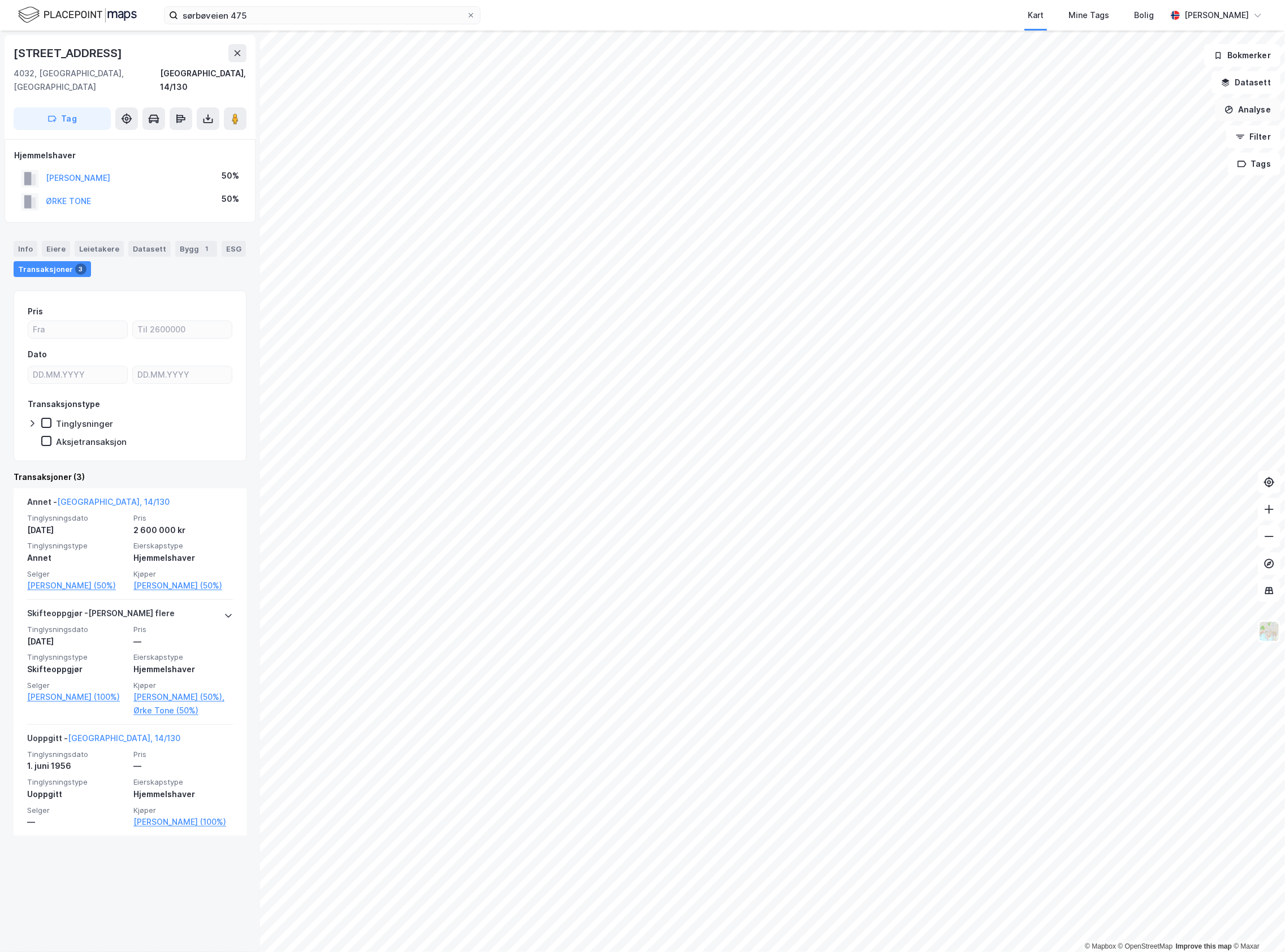
click at [1251, 104] on button "Analyse" at bounding box center [1248, 109] width 66 height 22
click at [1145, 136] on div "Tegn område" at bounding box center [1149, 133] width 98 height 9
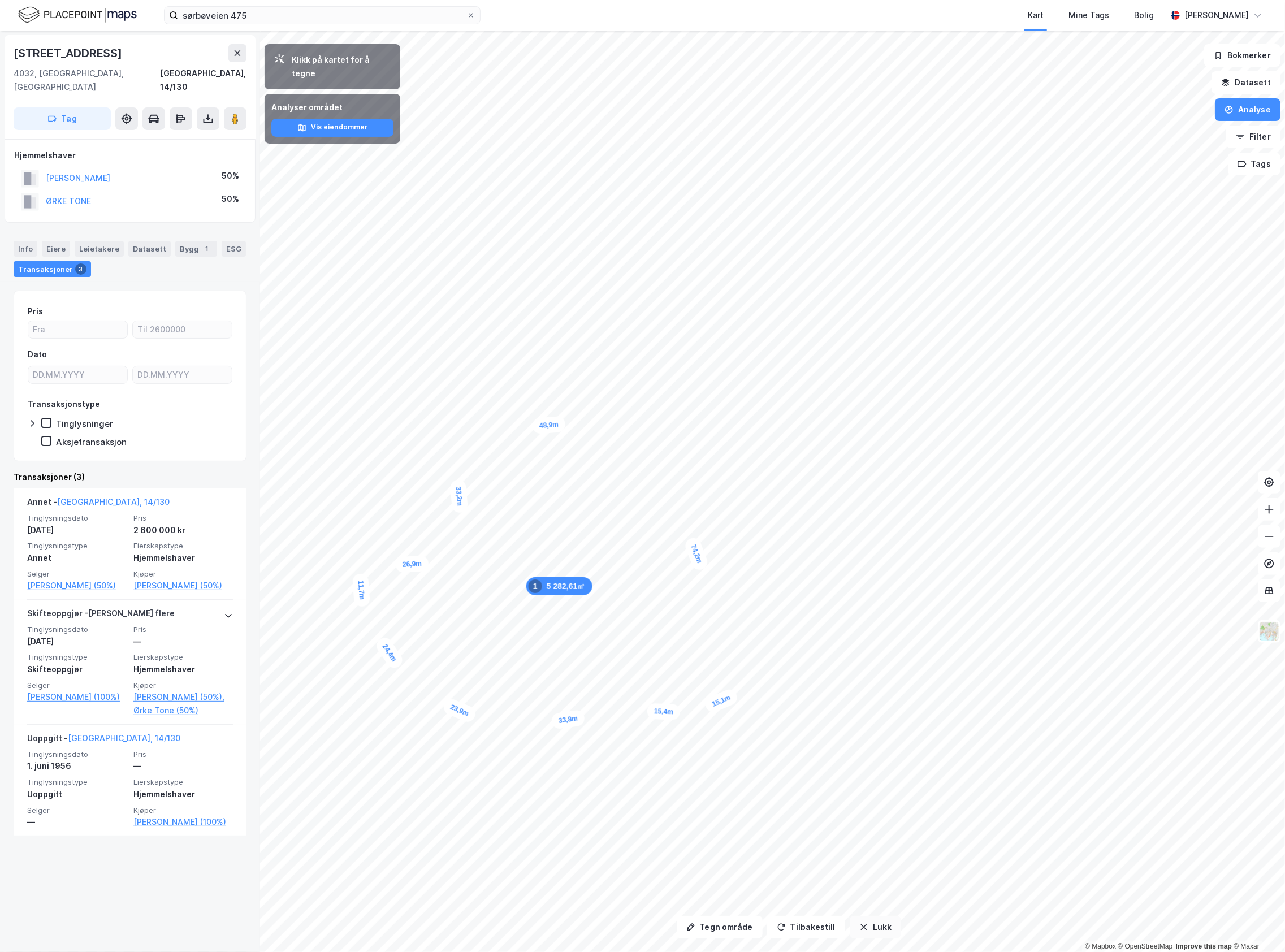
click at [862, 936] on button "Lukk" at bounding box center [876, 926] width 51 height 22
